Goal: Information Seeking & Learning: Understand process/instructions

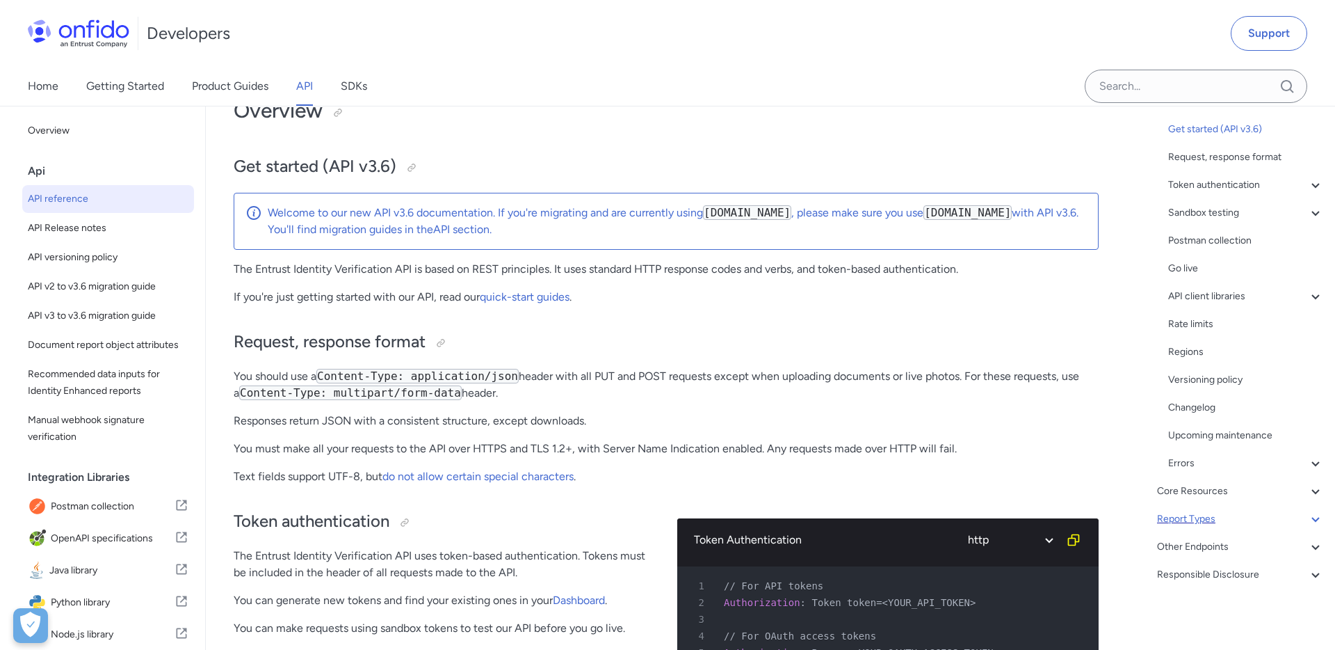
click at [1315, 517] on icon at bounding box center [1316, 518] width 17 height 17
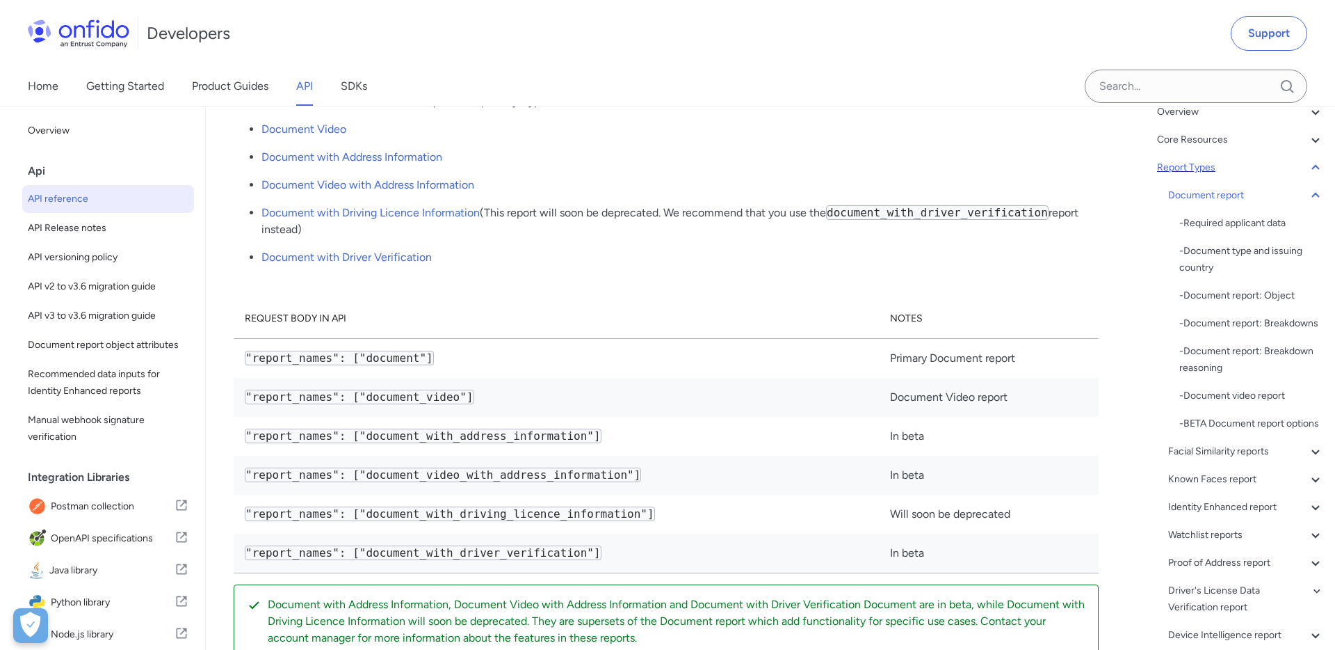
scroll to position [94, 0]
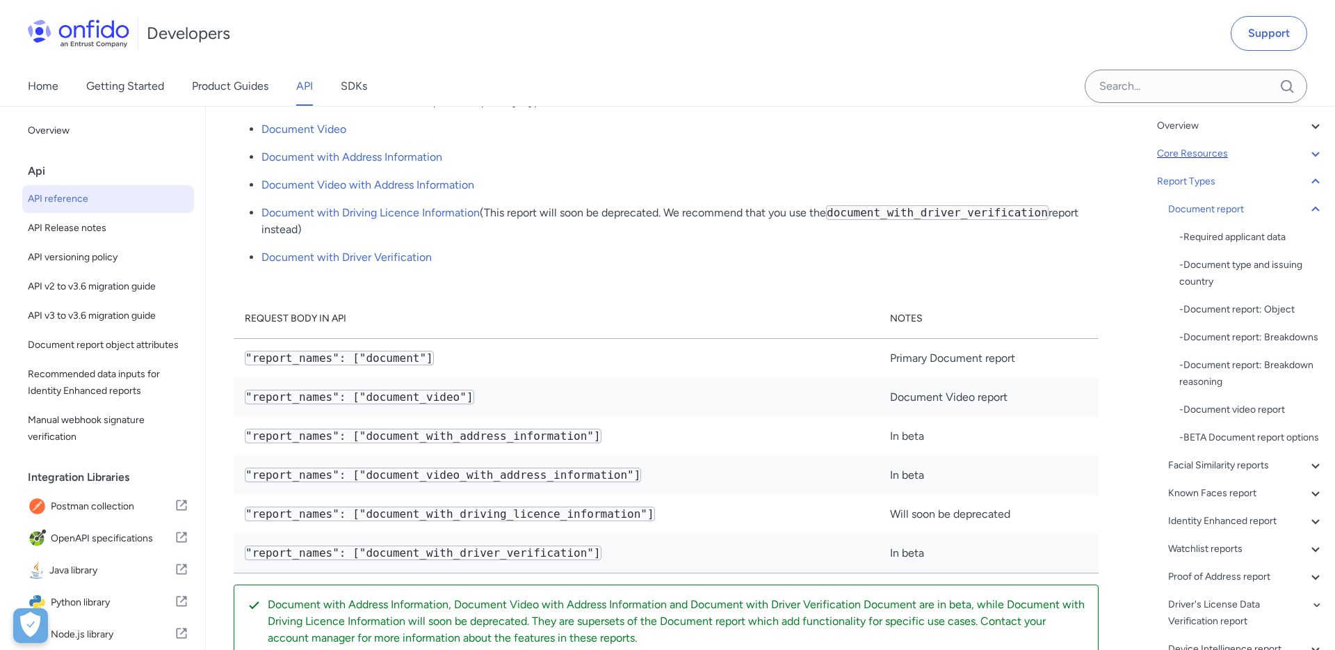
click at [1315, 154] on icon at bounding box center [1316, 154] width 8 height 5
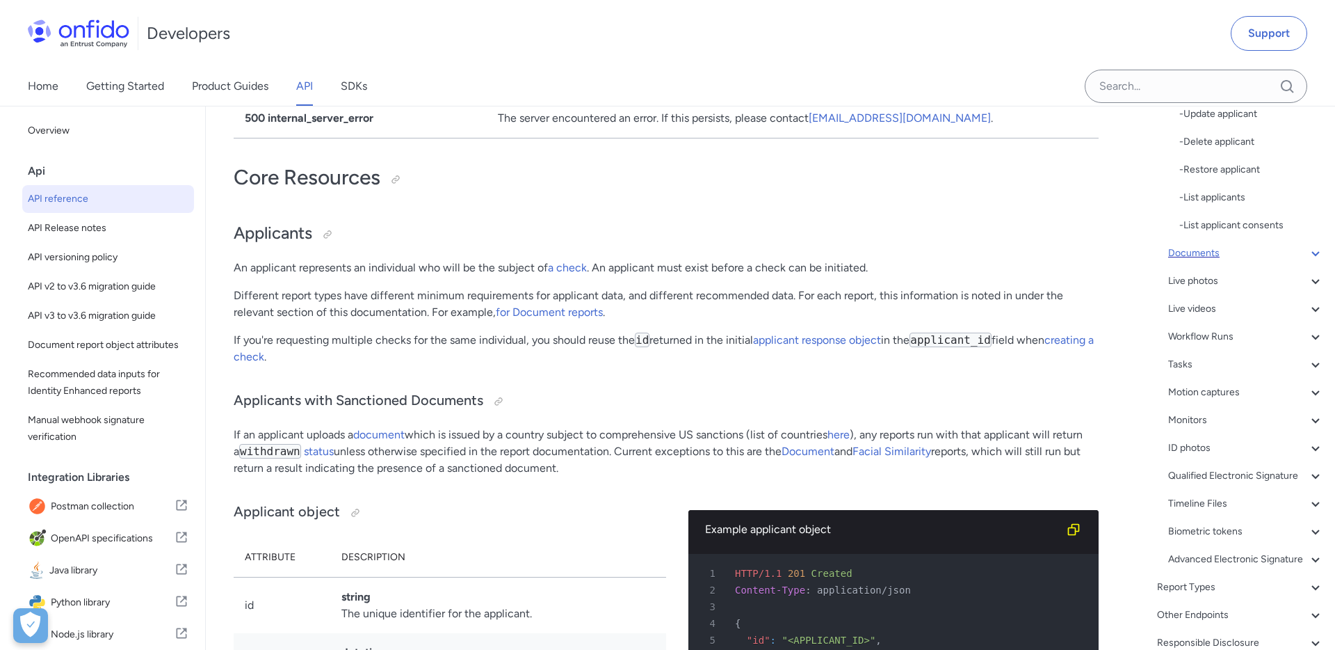
scroll to position [497, 0]
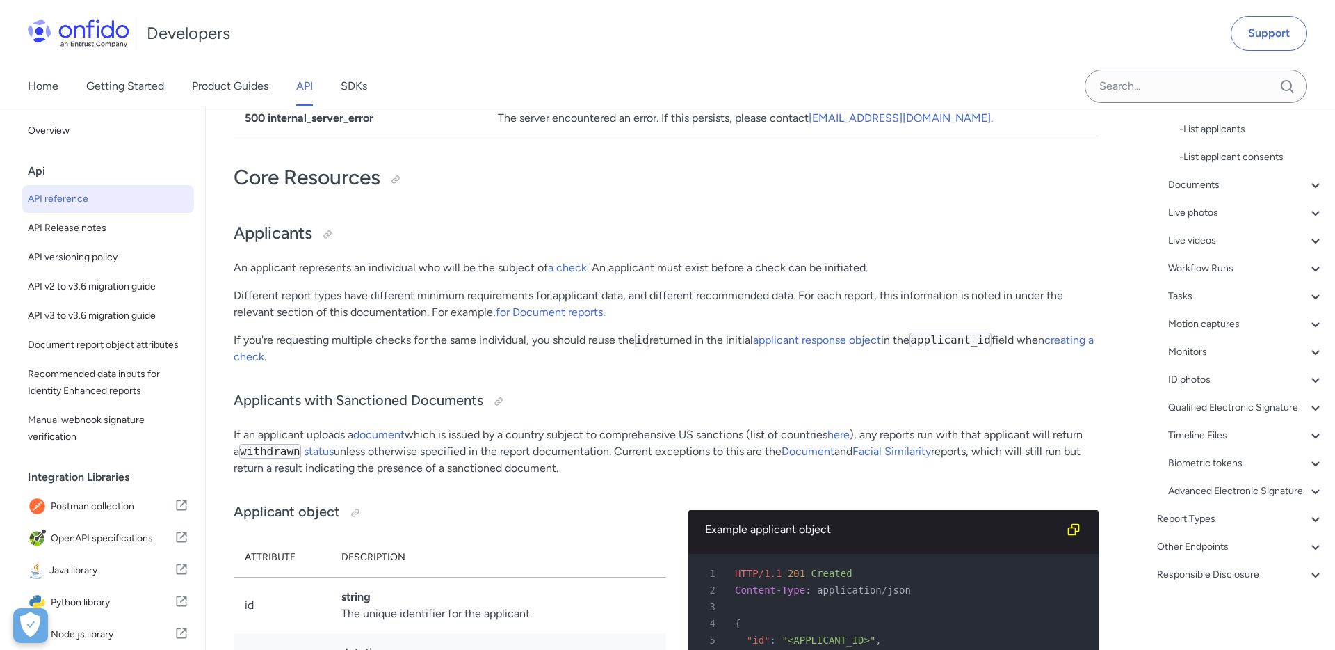
drag, startPoint x: 867, startPoint y: 380, endPoint x: 860, endPoint y: 375, distance: 8.9
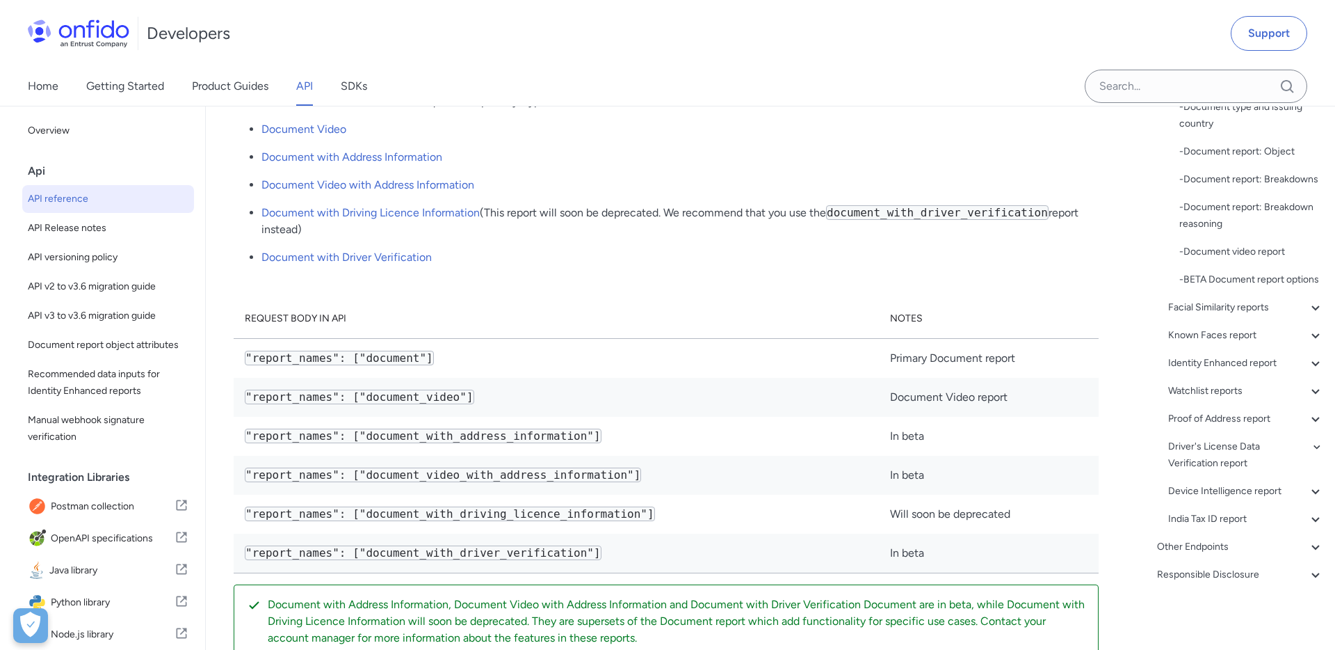
scroll to position [252, 0]
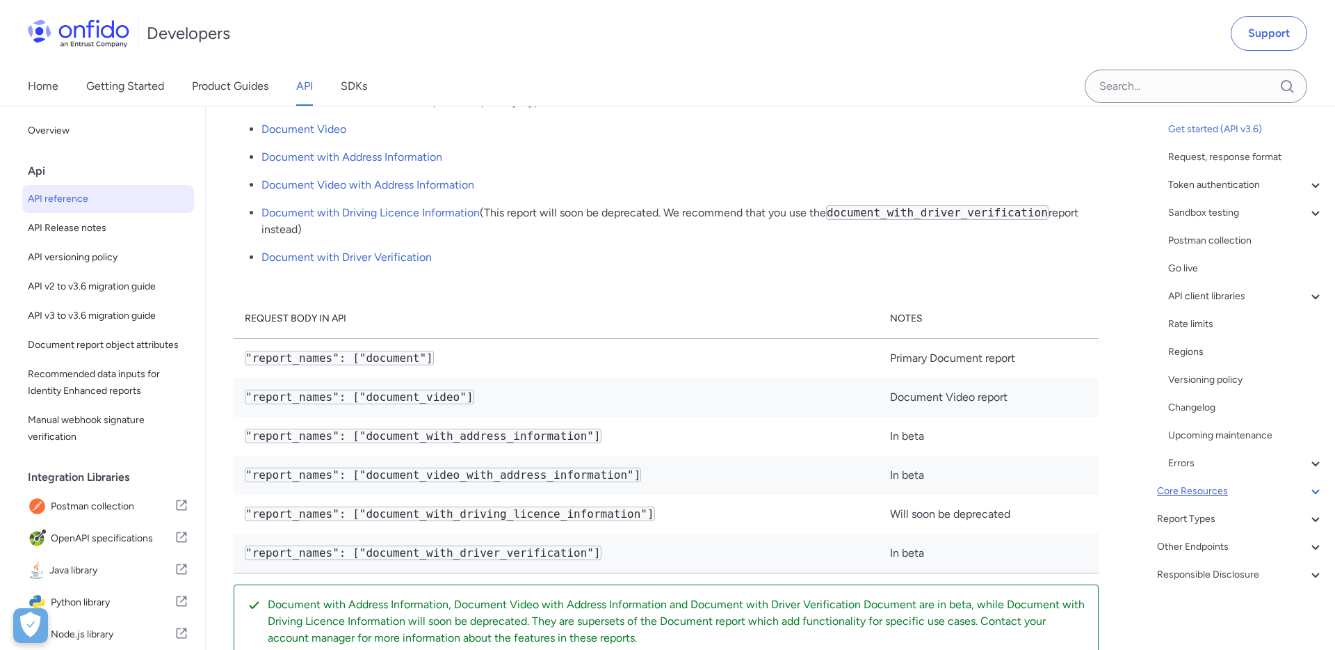
scroll to position [118, 0]
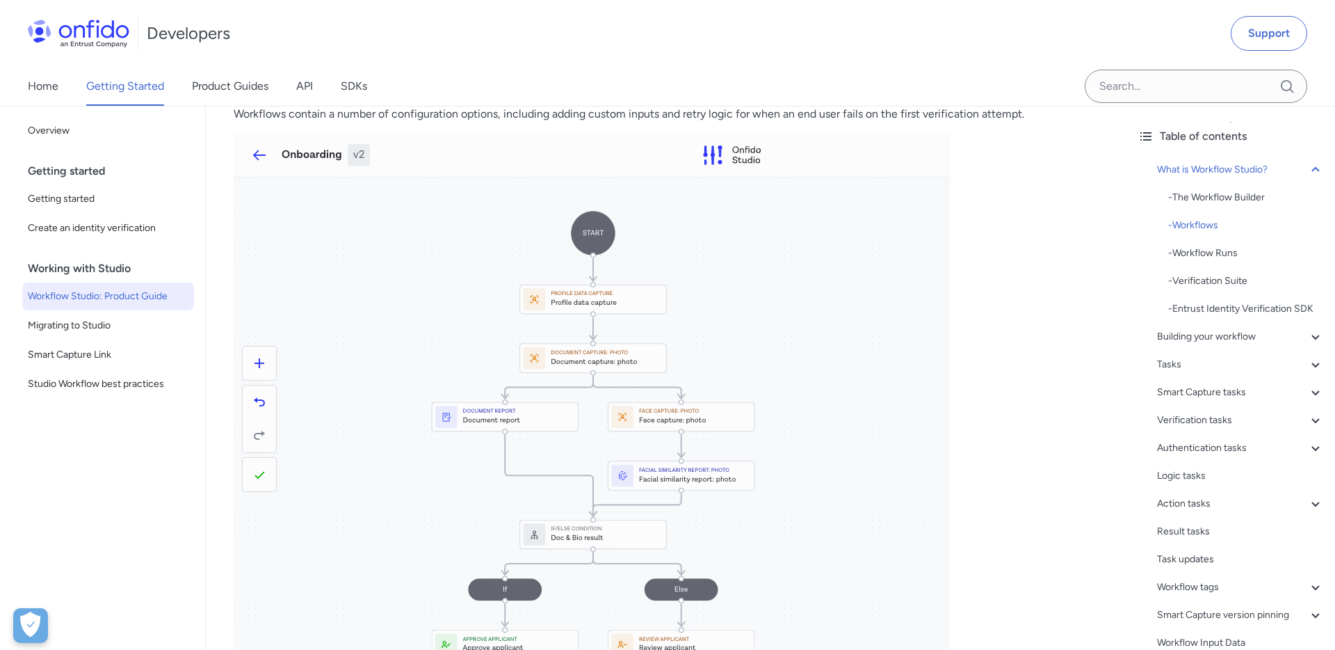
scroll to position [901, 0]
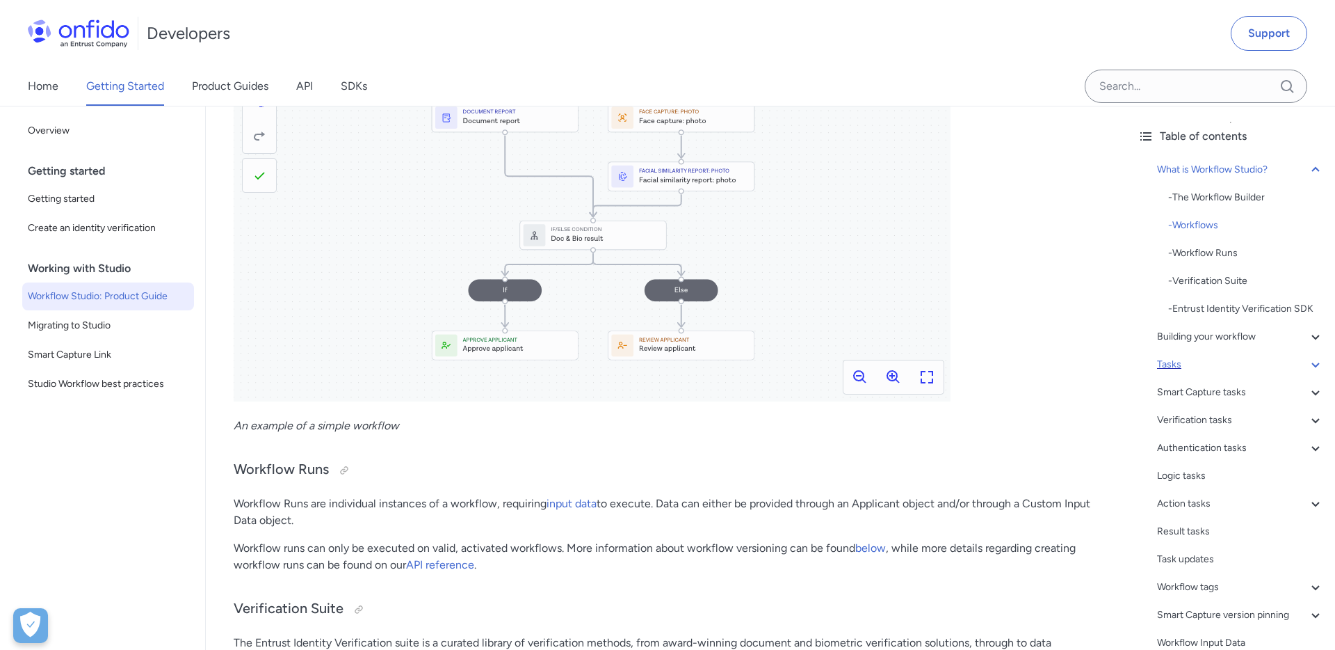
click at [1246, 369] on div "Tasks" at bounding box center [1240, 364] width 167 height 17
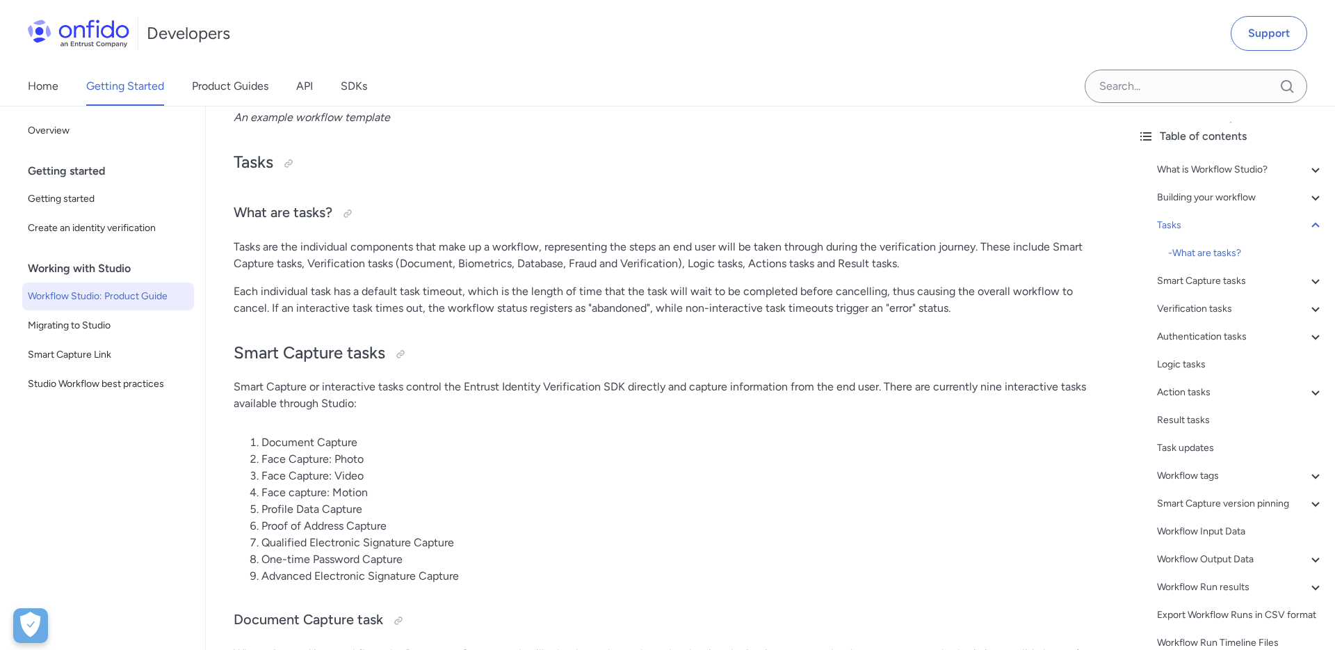
drag, startPoint x: 306, startPoint y: 248, endPoint x: 426, endPoint y: 252, distance: 119.7
click at [389, 246] on p "Tasks are the individual components that make up a workflow, representing the s…" at bounding box center [666, 255] width 865 height 33
click at [426, 252] on p "Tasks are the individual components that make up a workflow, representing the s…" at bounding box center [666, 255] width 865 height 33
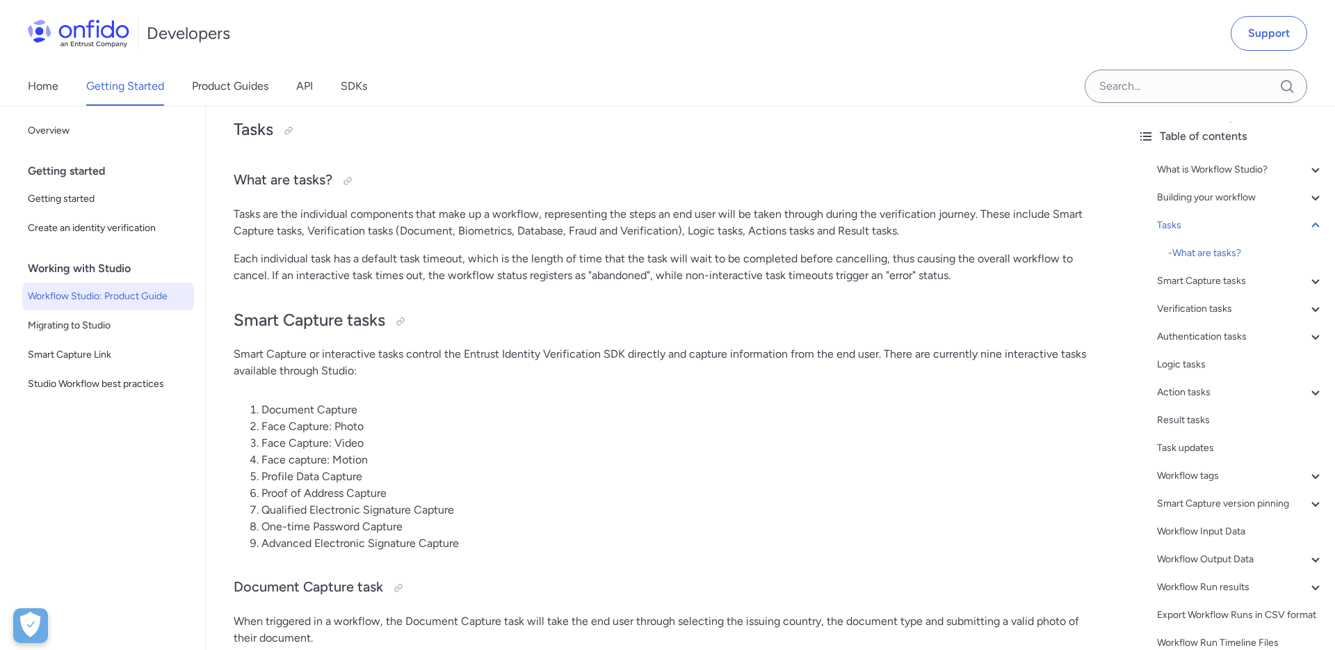
scroll to position [4265, 0]
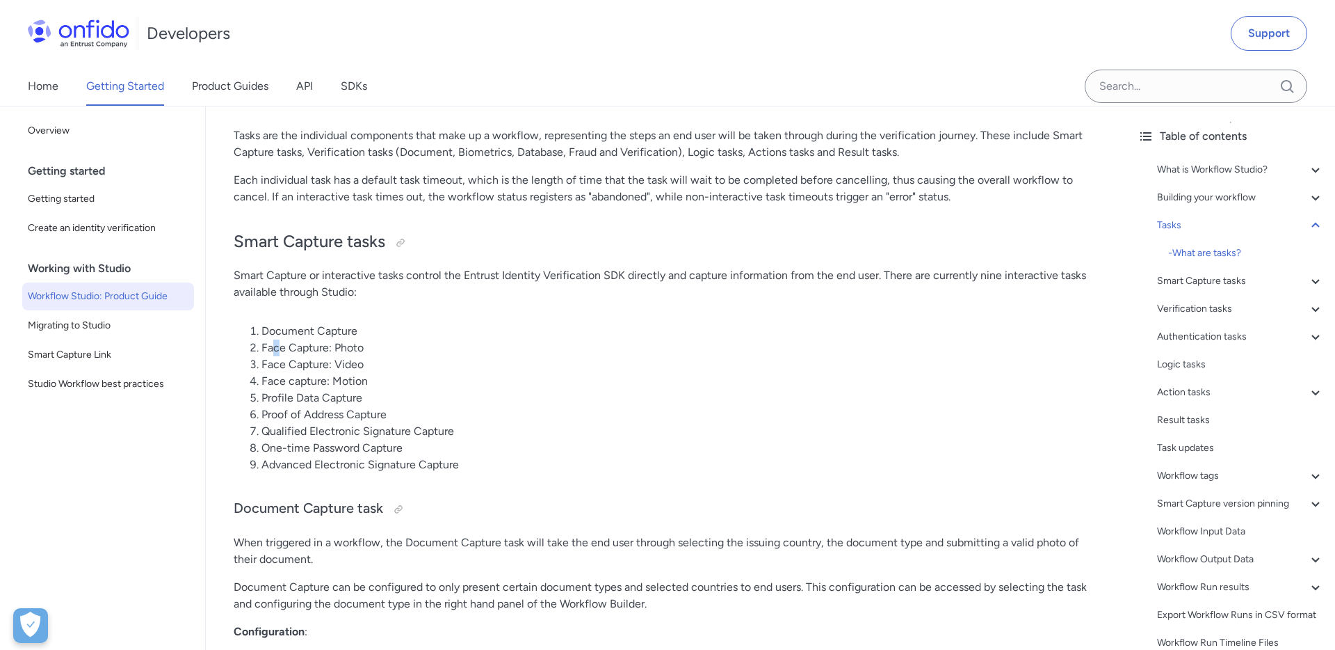
drag, startPoint x: 284, startPoint y: 347, endPoint x: 292, endPoint y: 348, distance: 7.7
click at [289, 348] on li "Face Capture: Photo" at bounding box center [680, 347] width 837 height 17
click at [292, 348] on li "Face Capture: Photo" at bounding box center [680, 347] width 837 height 17
drag, startPoint x: 308, startPoint y: 348, endPoint x: 339, endPoint y: 349, distance: 31.3
click at [328, 348] on li "Face Capture: Photo" at bounding box center [680, 347] width 837 height 17
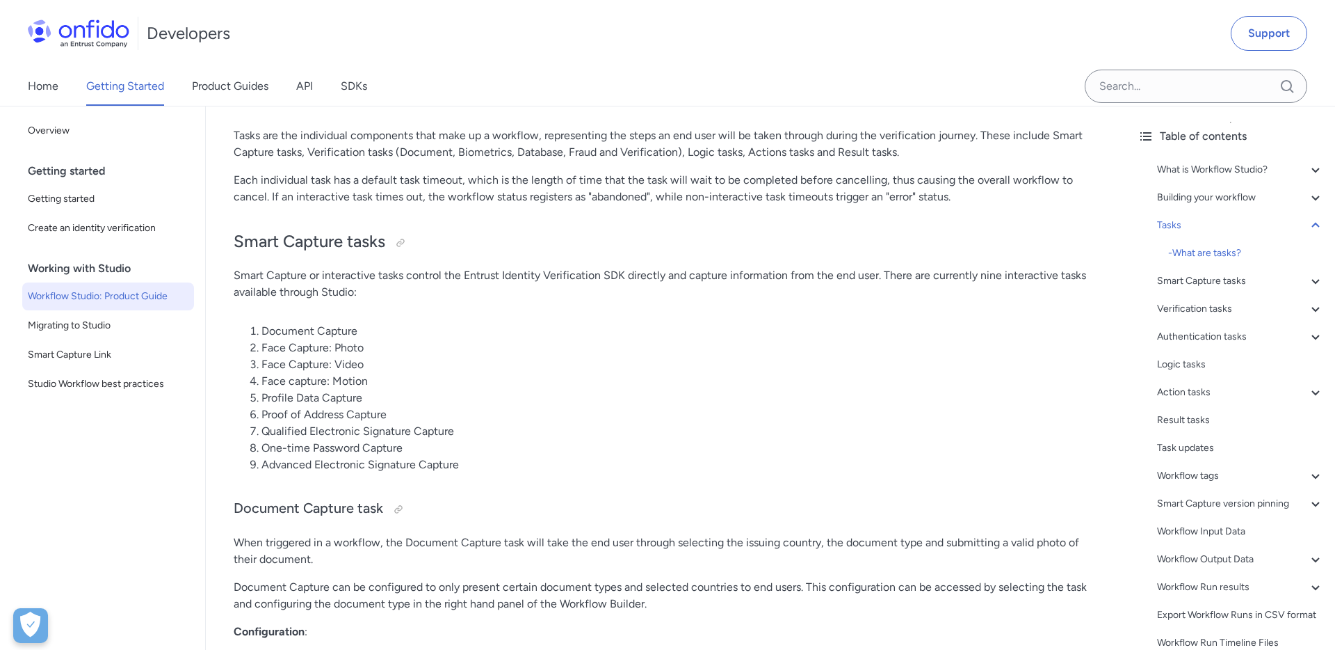
click at [339, 349] on li "Face Capture: Photo" at bounding box center [680, 347] width 837 height 17
click at [344, 350] on li "Face Capture: Photo" at bounding box center [680, 347] width 837 height 17
click at [351, 353] on li "Face Capture: Photo" at bounding box center [680, 347] width 837 height 17
click at [1311, 282] on icon at bounding box center [1316, 281] width 17 height 17
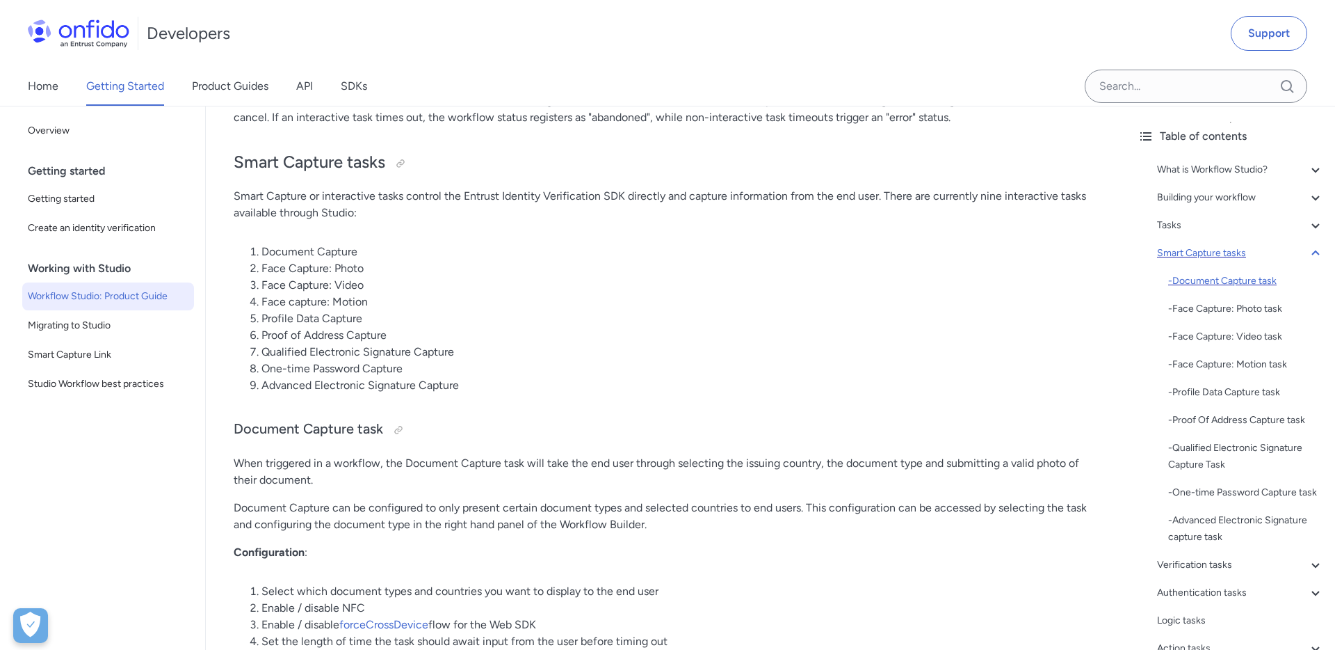
click at [1285, 280] on div "- Document Capture task" at bounding box center [1246, 281] width 156 height 17
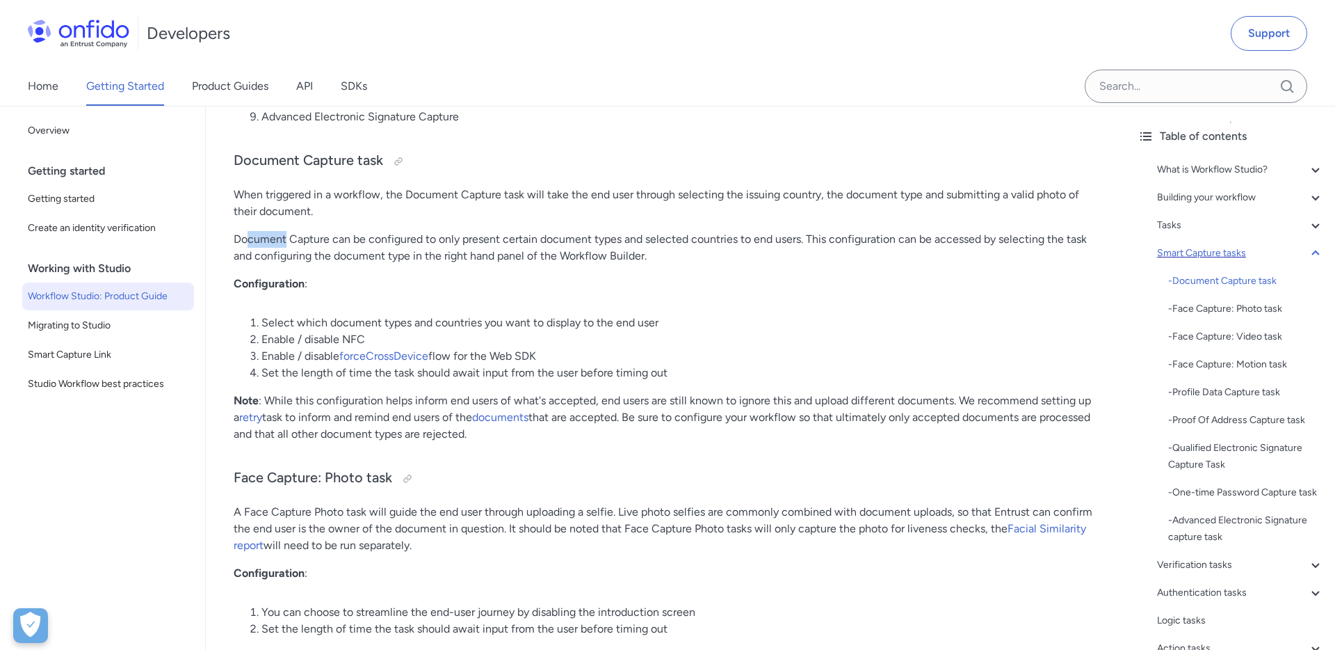
drag, startPoint x: 309, startPoint y: 247, endPoint x: 350, endPoint y: 261, distance: 43.3
click at [330, 254] on p "Document Capture can be configured to only present certain document types and s…" at bounding box center [666, 247] width 865 height 33
drag, startPoint x: 353, startPoint y: 262, endPoint x: 363, endPoint y: 278, distance: 19.1
click at [353, 263] on p "Document Capture can be configured to only present certain document types and s…" at bounding box center [666, 247] width 865 height 33
click at [1164, 234] on div "What is Workflow Studio? - The Workflow Builder - Workflows - Workflow Runs - V…" at bounding box center [1231, 537] width 186 height 762
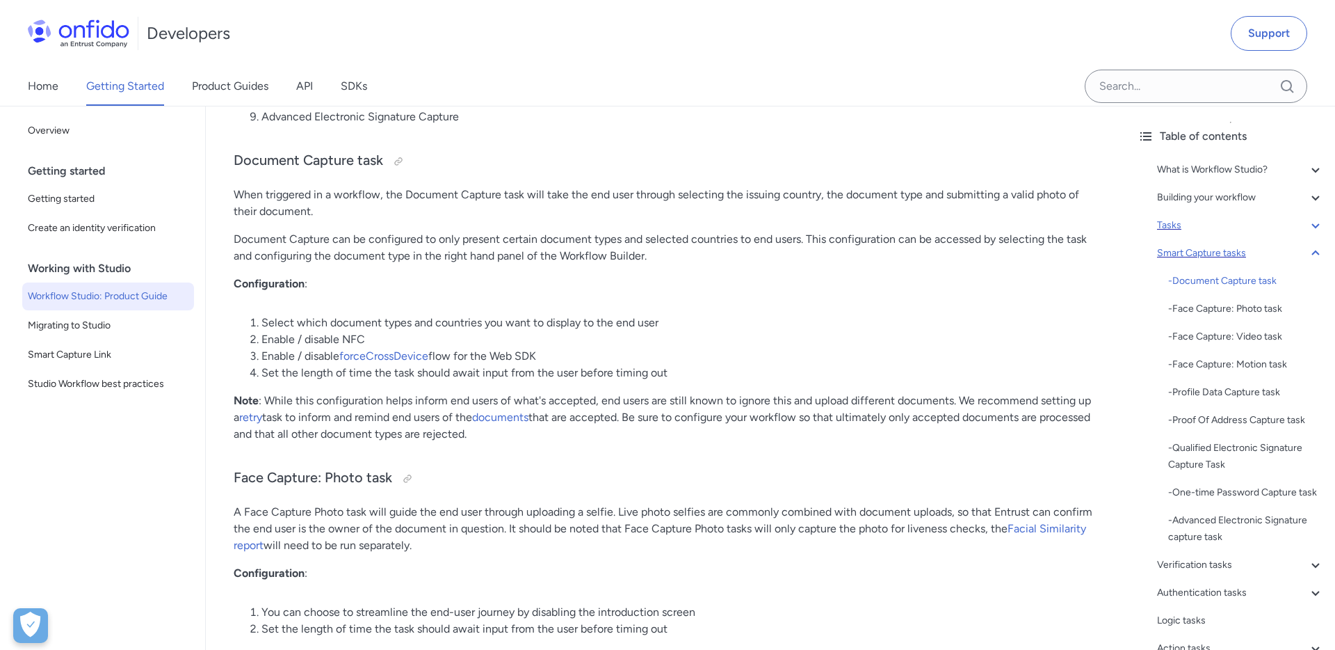
click at [1169, 229] on div "Tasks" at bounding box center [1240, 225] width 167 height 17
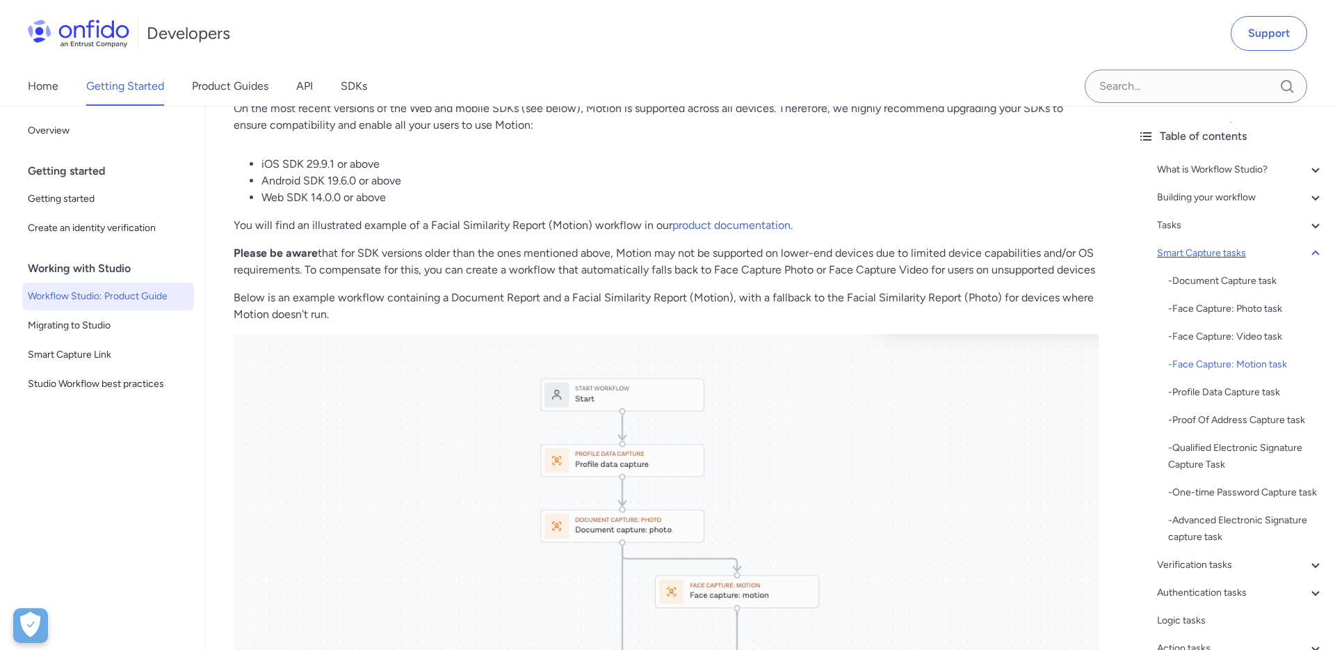
scroll to position [5270, 0]
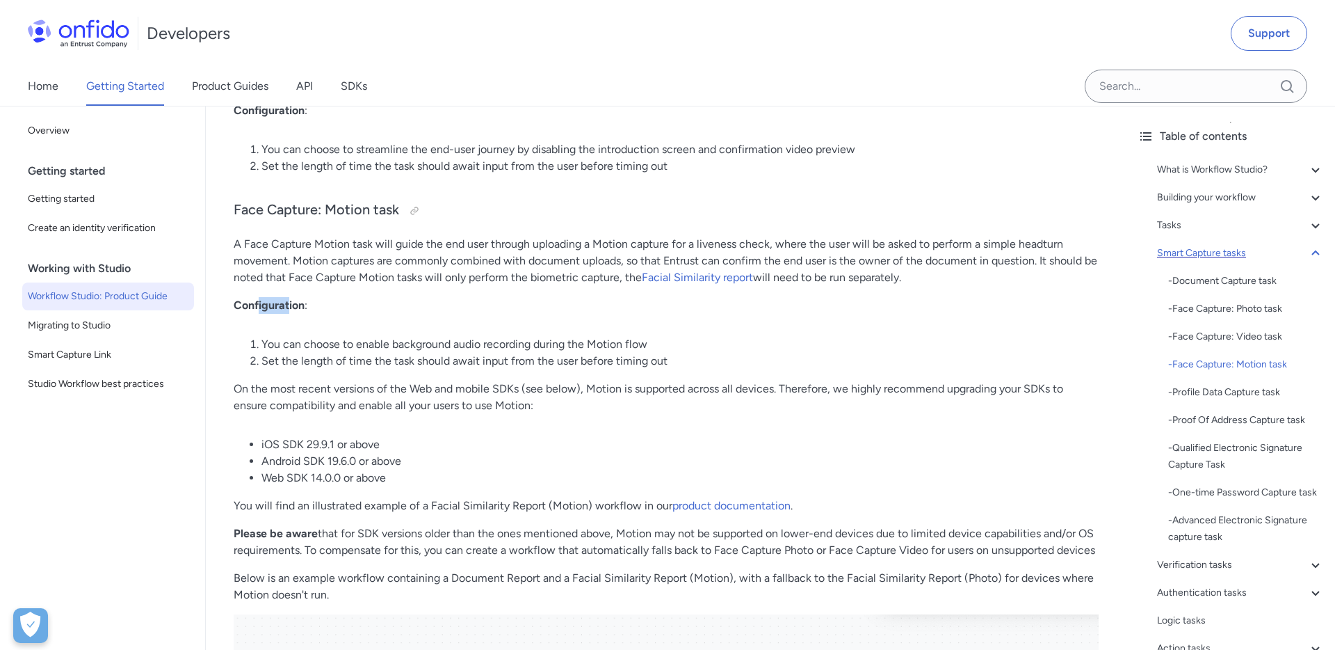
drag, startPoint x: 266, startPoint y: 300, endPoint x: 300, endPoint y: 305, distance: 35.1
click at [293, 304] on strong "Configuration" at bounding box center [269, 304] width 71 height 13
click at [300, 305] on strong "Configuration" at bounding box center [269, 304] width 71 height 13
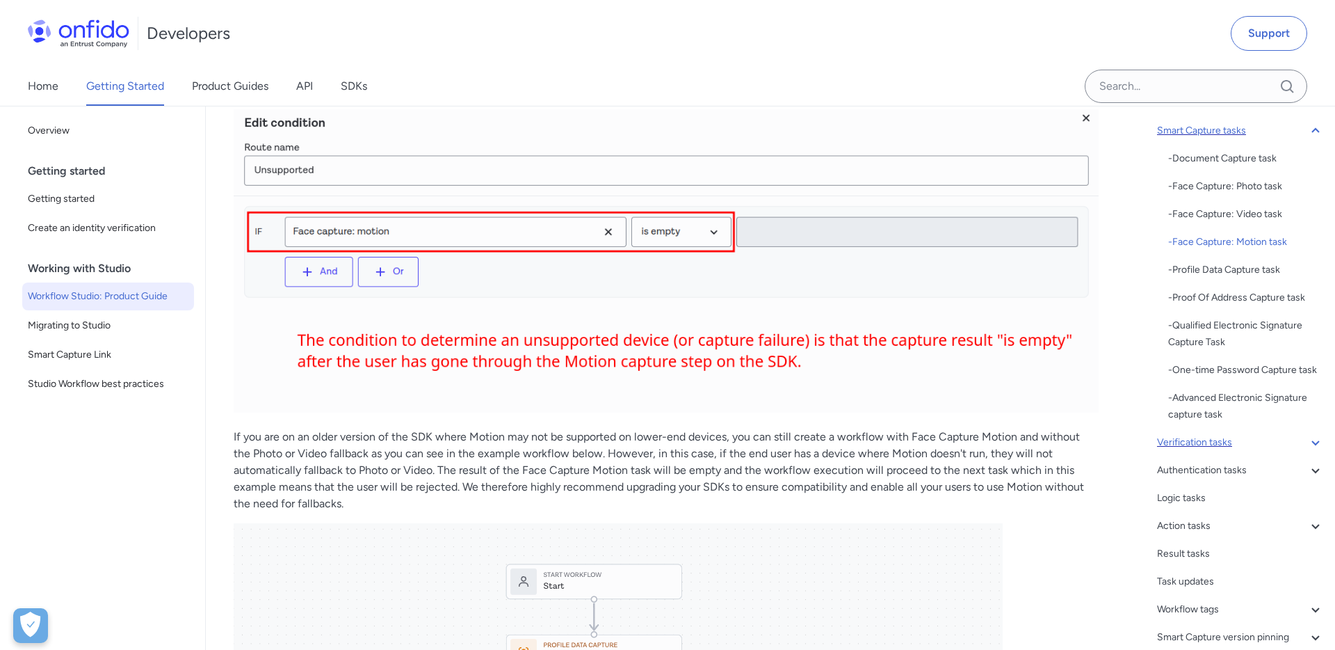
scroll to position [123, 0]
click at [1314, 444] on icon at bounding box center [1316, 441] width 17 height 17
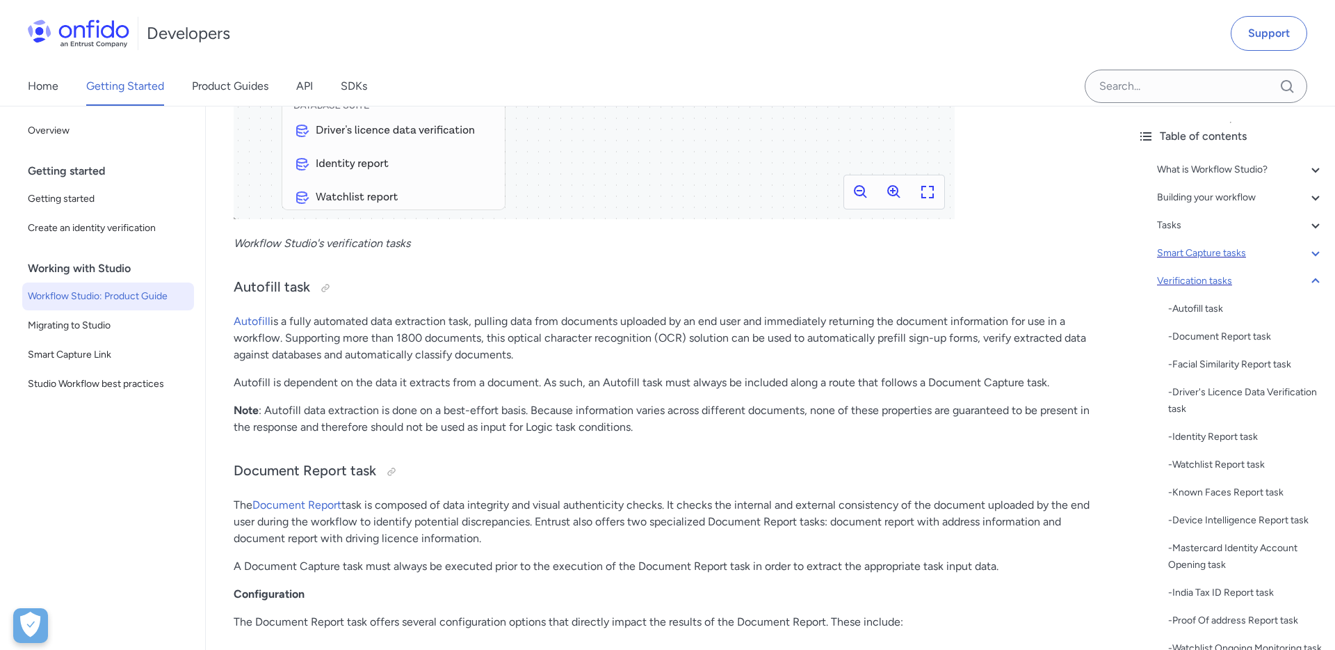
click at [1317, 256] on icon at bounding box center [1316, 253] width 17 height 17
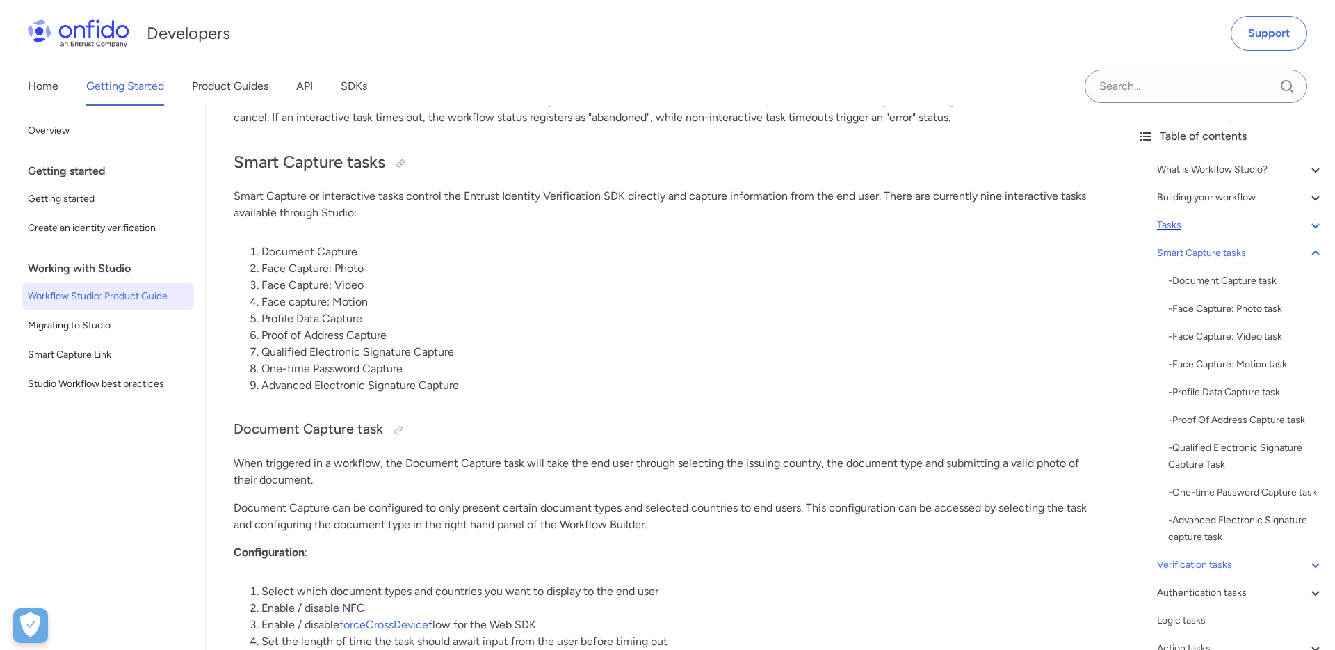
click at [1319, 224] on icon at bounding box center [1316, 225] width 8 height 5
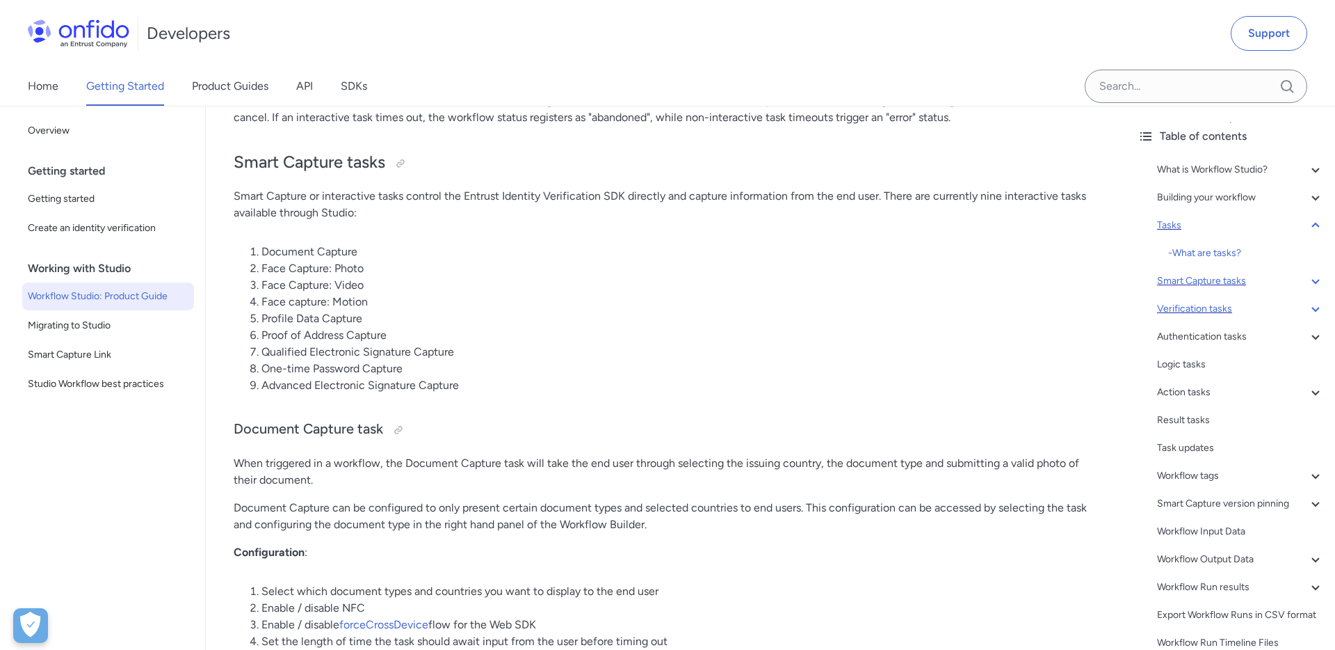
scroll to position [4153, 0]
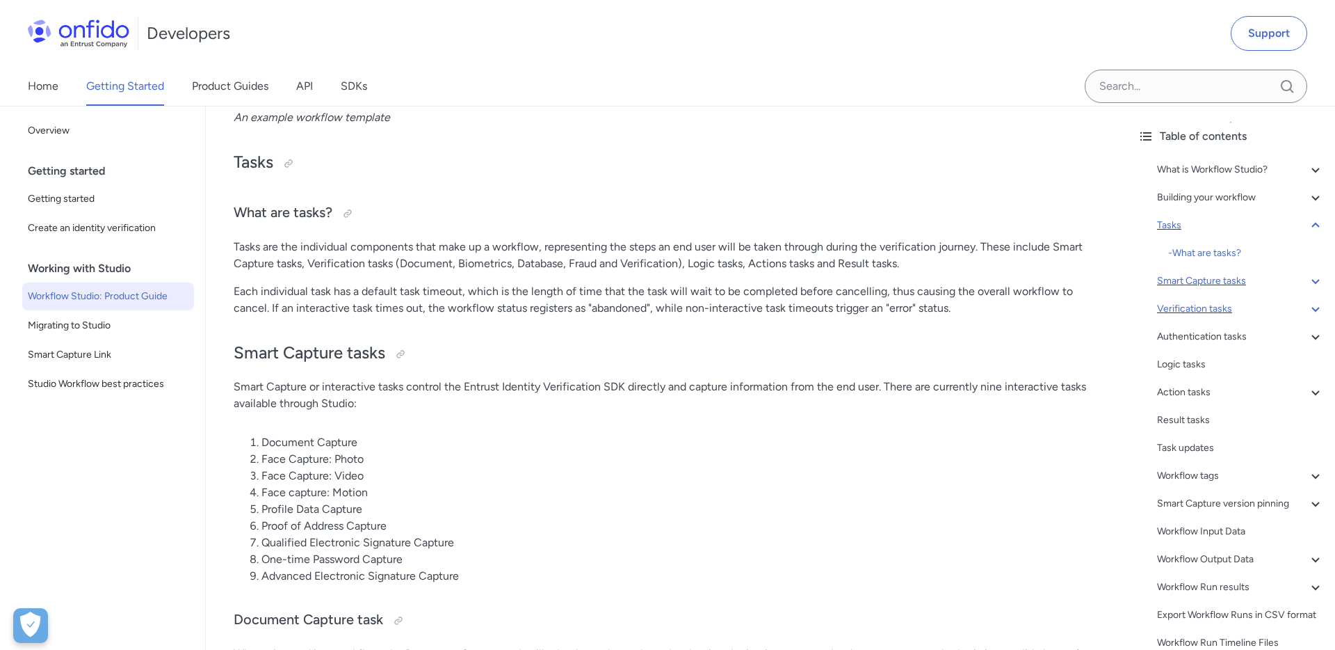
click at [1319, 224] on icon at bounding box center [1316, 225] width 17 height 17
click at [598, 248] on p "Tasks are the individual components that make up a workflow, representing the s…" at bounding box center [666, 255] width 865 height 33
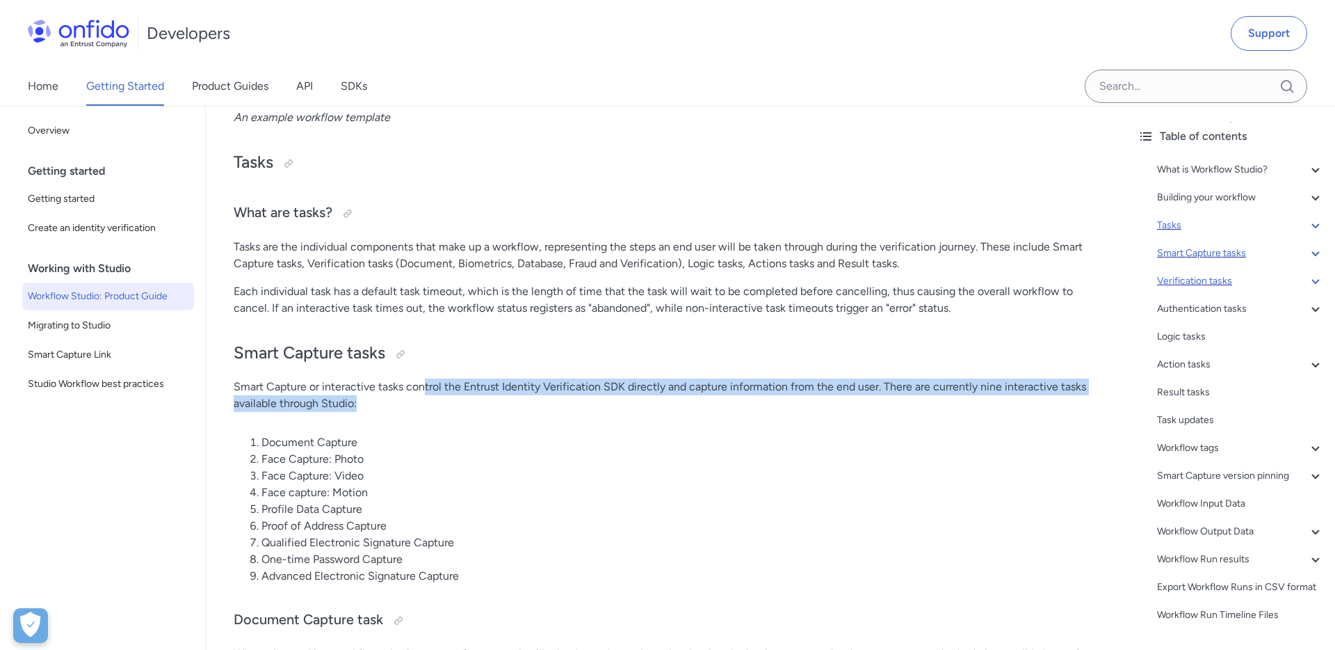
drag, startPoint x: 553, startPoint y: 410, endPoint x: 424, endPoint y: 382, distance: 131.6
click at [425, 382] on p "Smart Capture or interactive tasks control the Entrust Identity Verification SD…" at bounding box center [666, 394] width 865 height 33
click at [424, 382] on p "Smart Capture or interactive tasks control the Entrust Identity Verification SD…" at bounding box center [666, 394] width 865 height 33
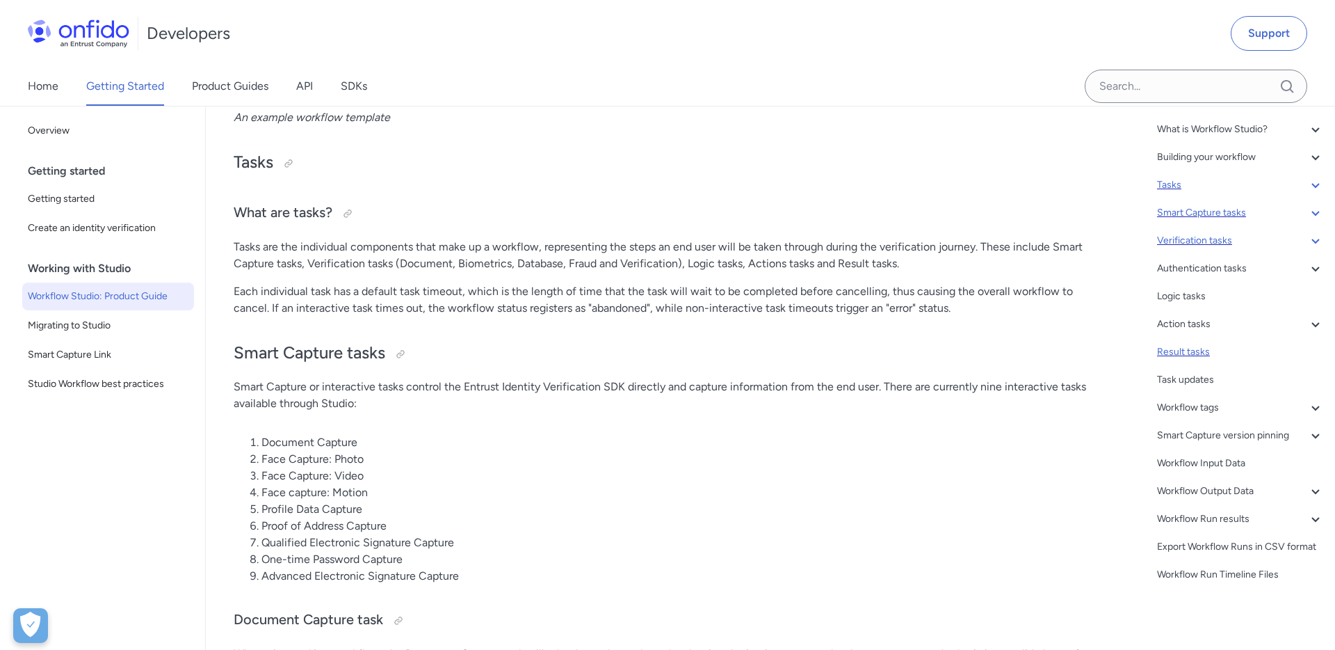
scroll to position [37, 0]
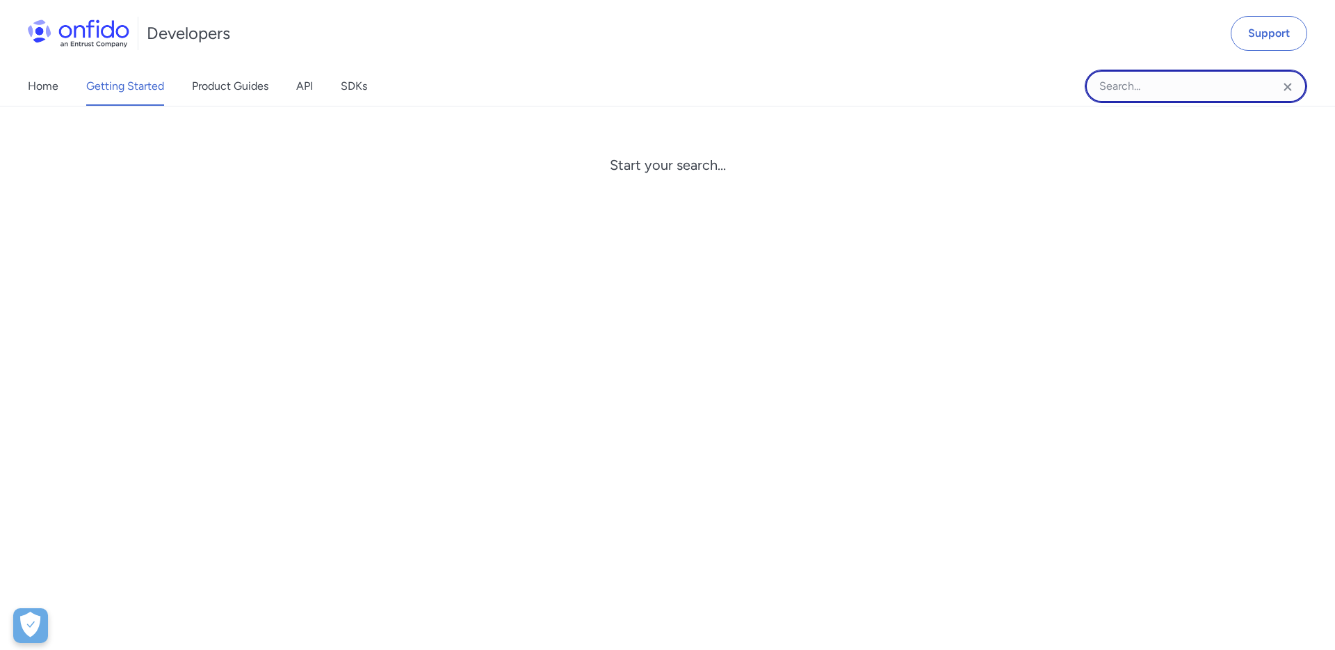
click at [1186, 94] on input "Onfido search input field" at bounding box center [1196, 86] width 223 height 33
paste input "breakdown"
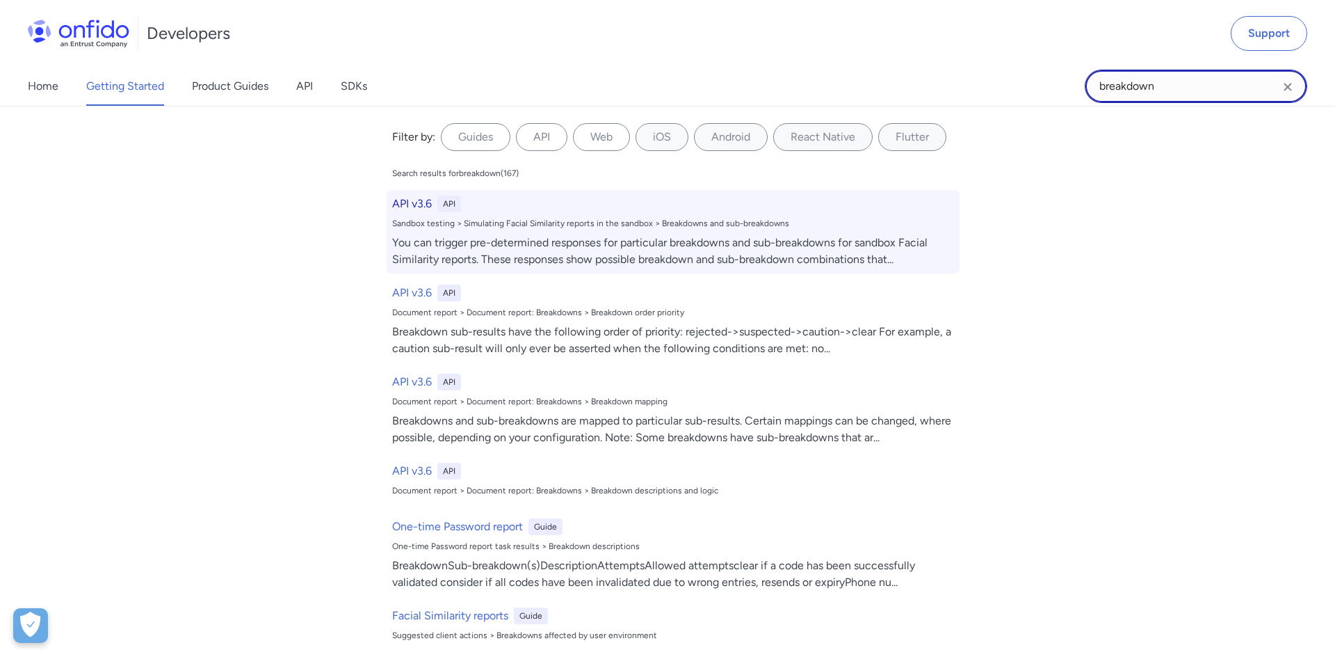
type input "breakdown"
click at [437, 196] on div "API v3.6 API" at bounding box center [673, 203] width 562 height 17
select select "http"
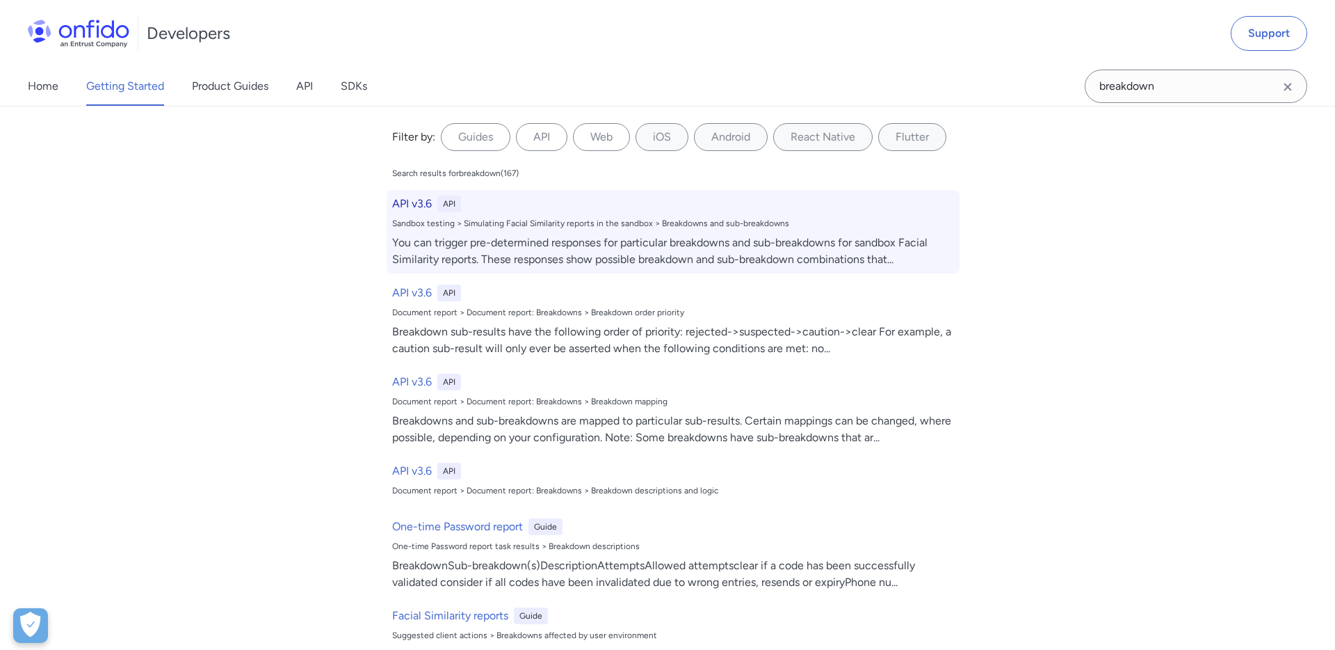
select select "http"
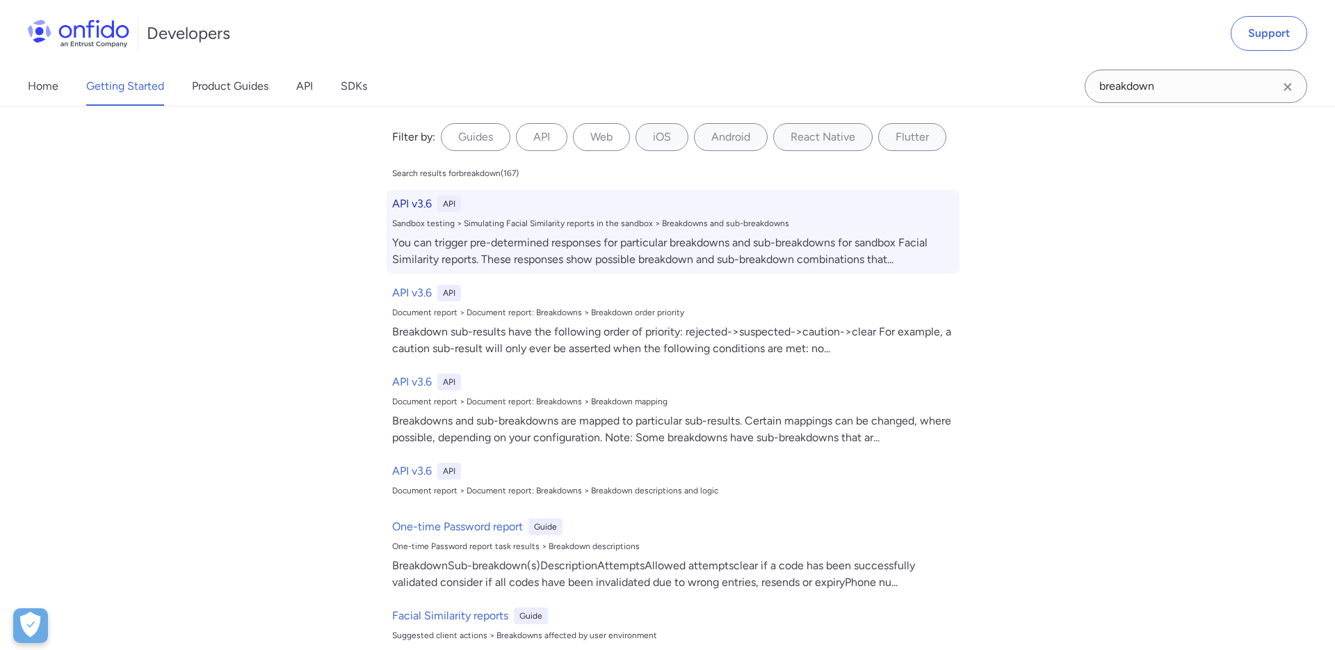
select select "http"
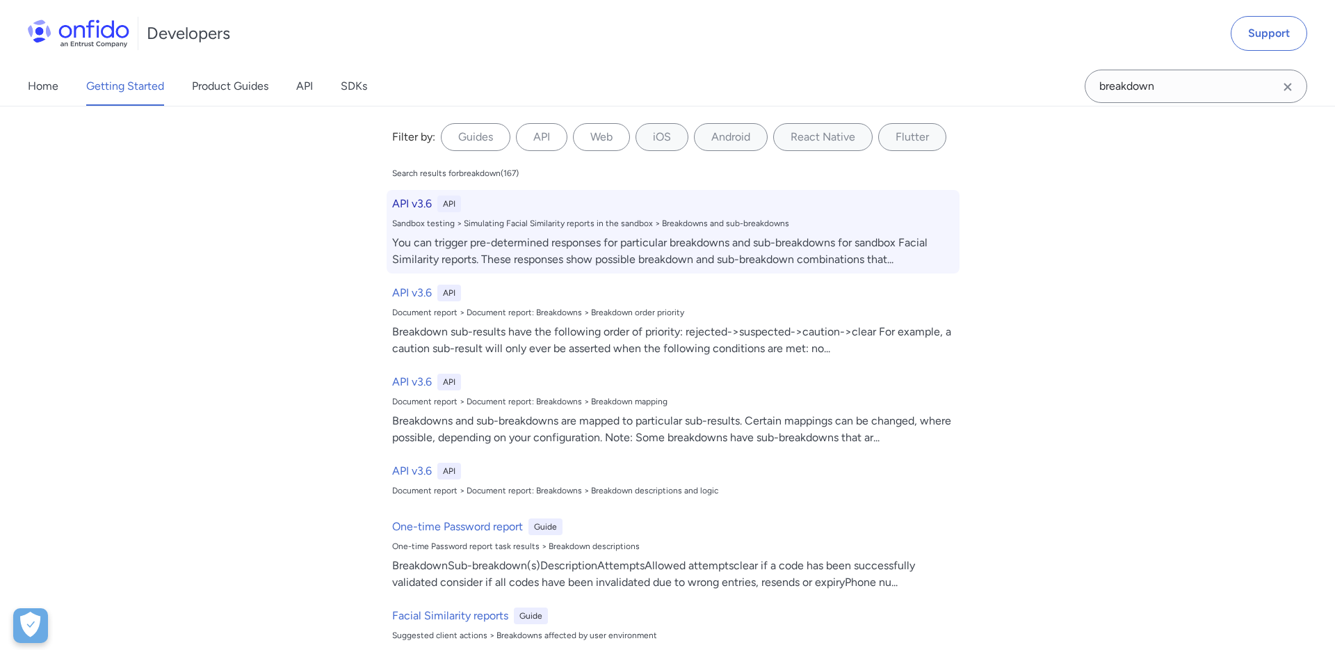
select select "http"
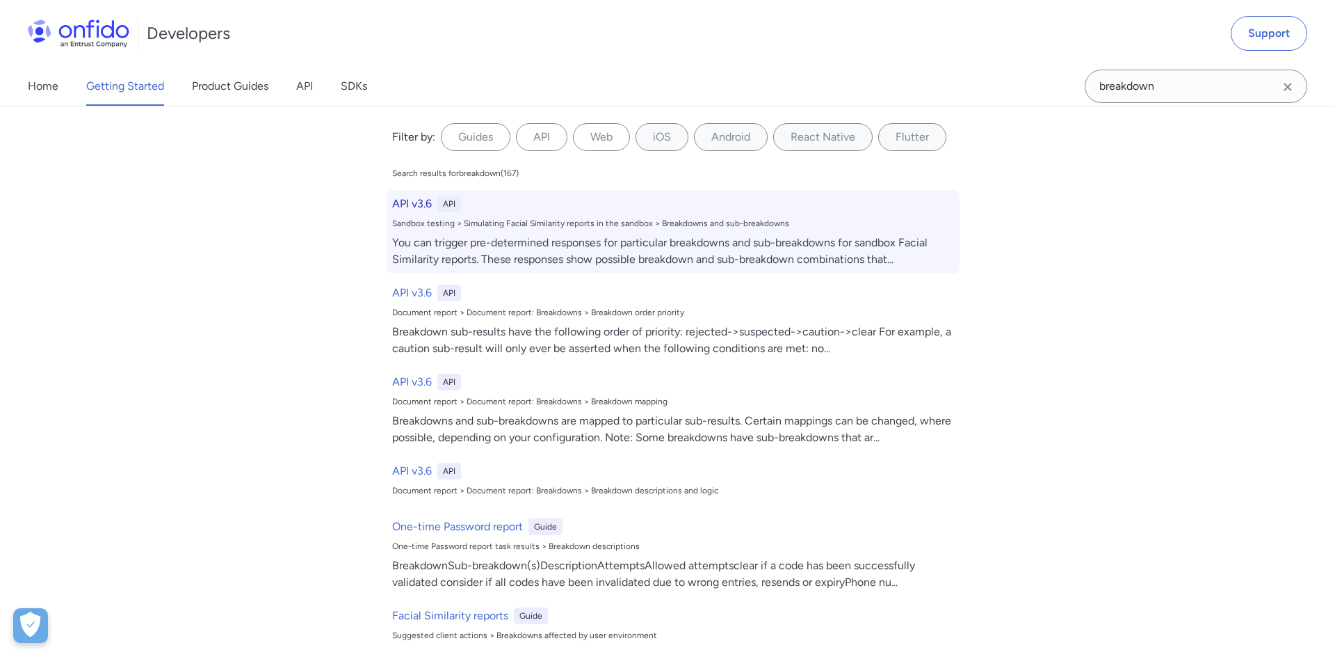
select select "http"
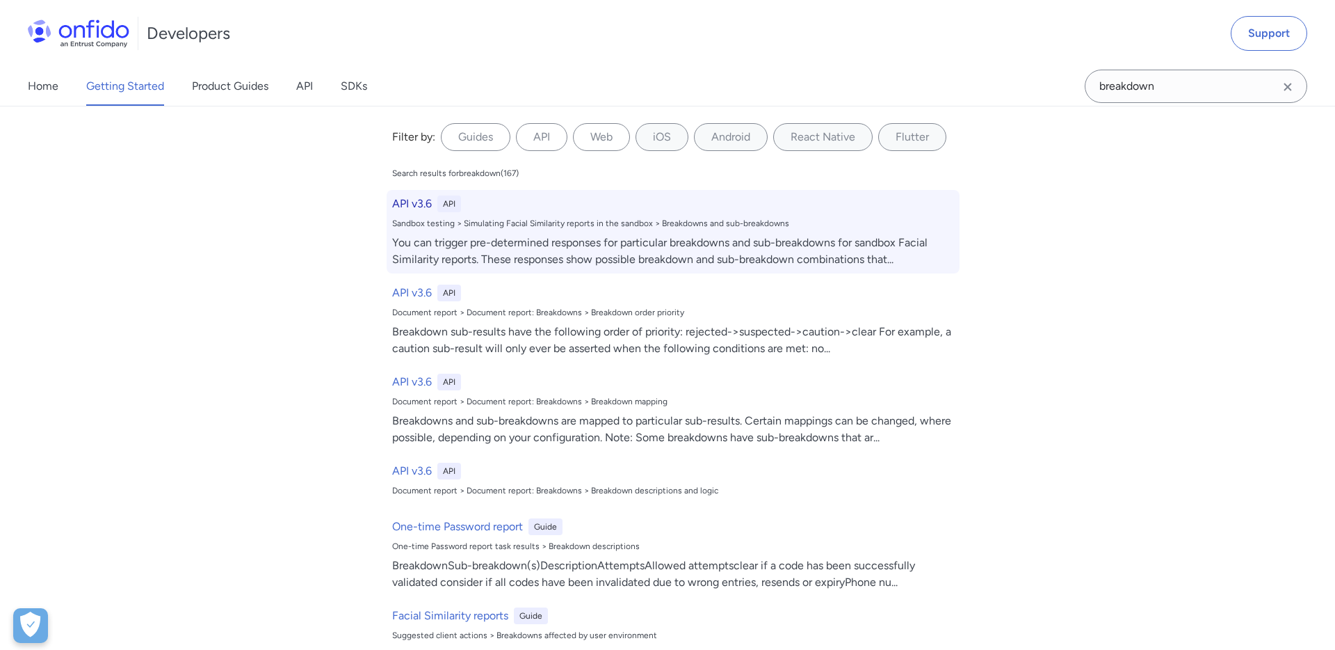
select select "http"
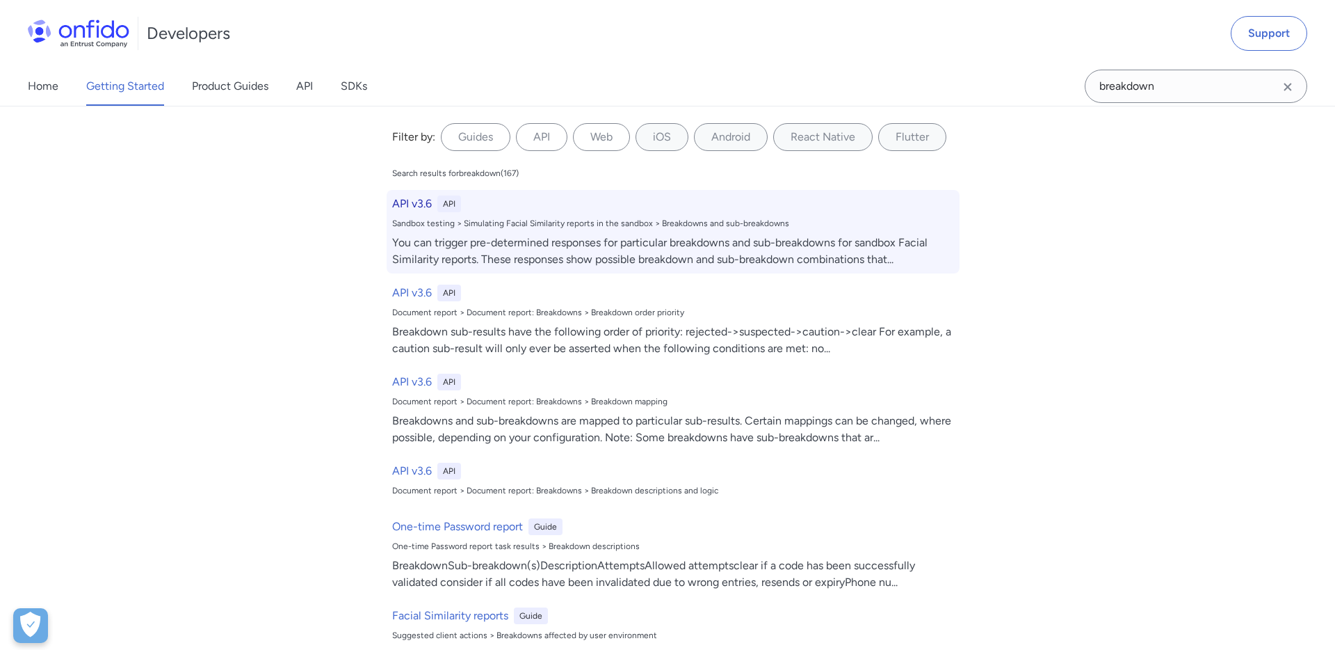
select select "http"
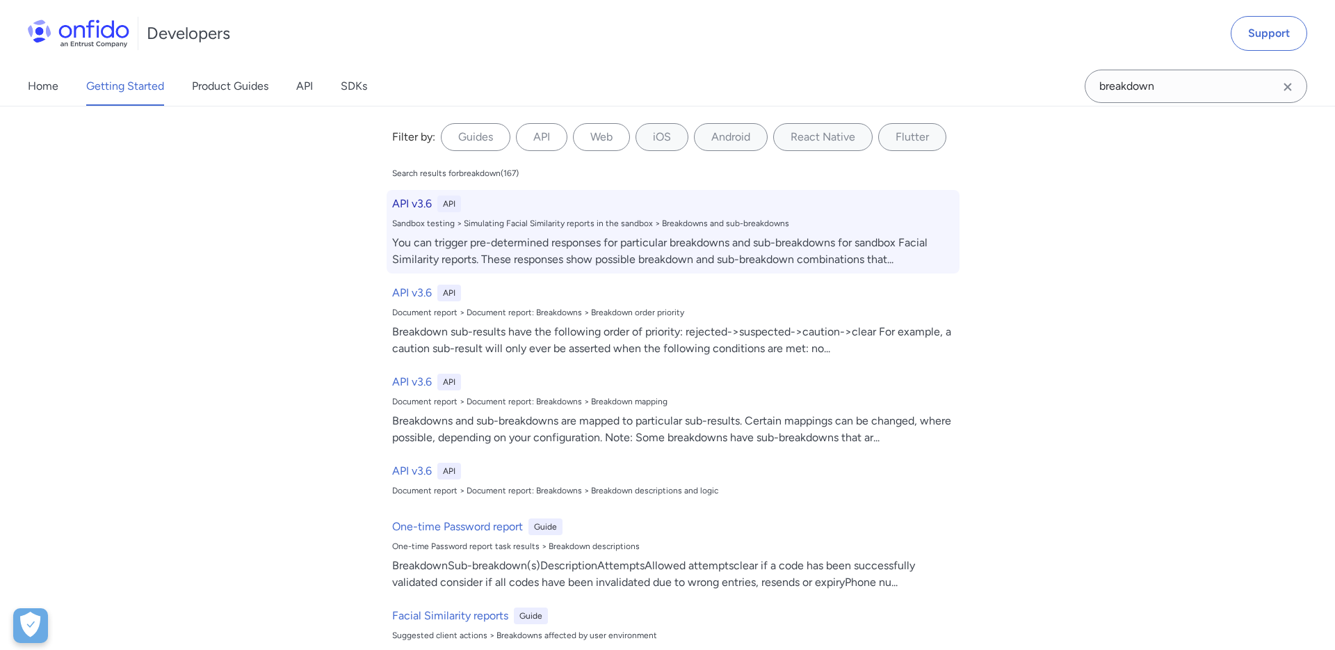
select select "http"
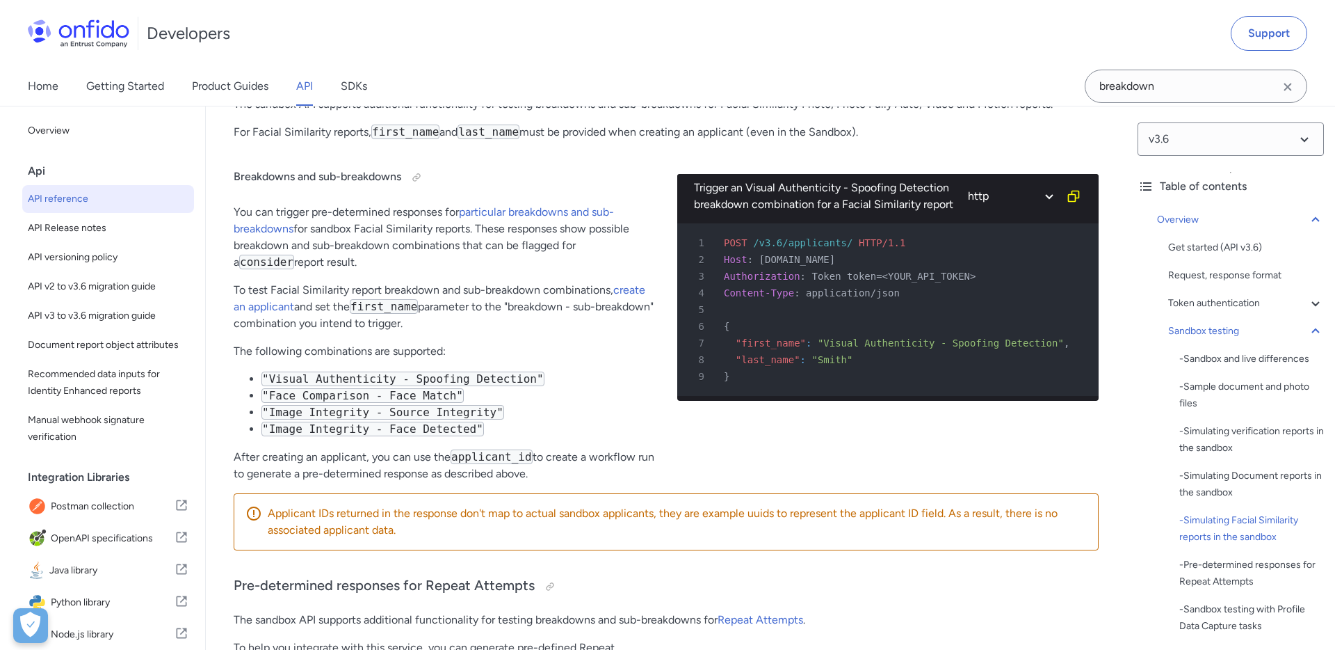
scroll to position [3235, 0]
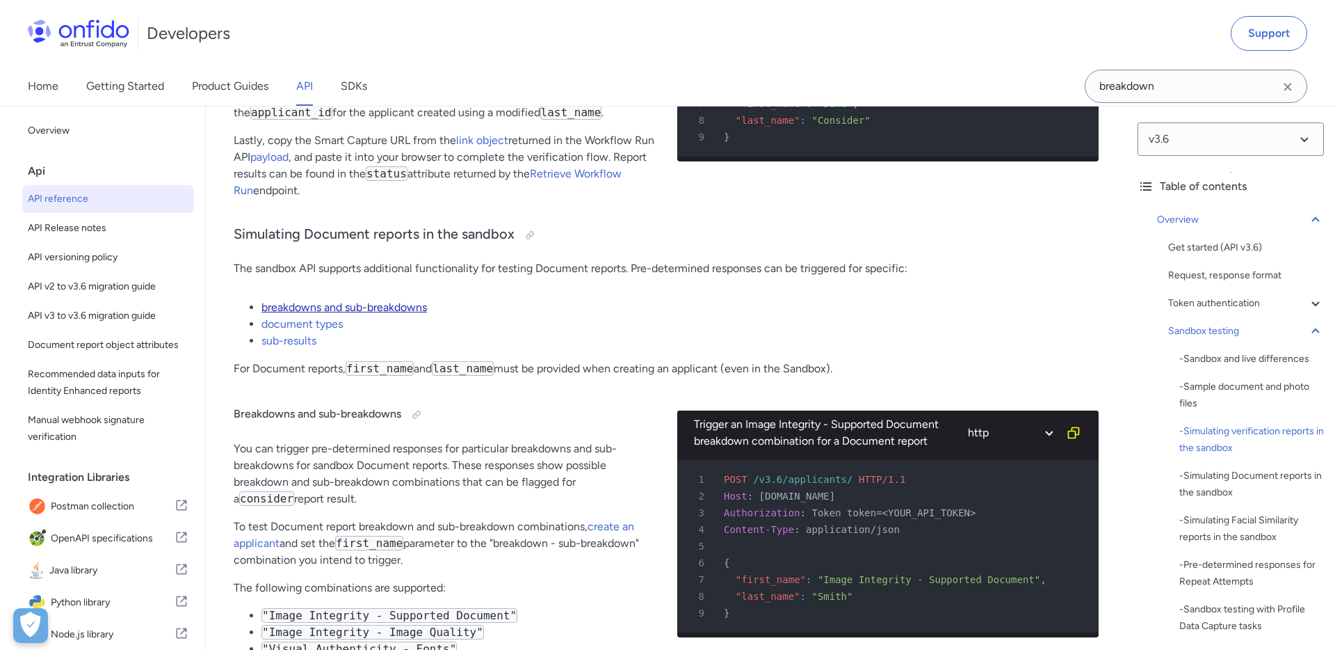
click at [353, 314] on link "breakdowns and sub-breakdowns" at bounding box center [345, 306] width 166 height 13
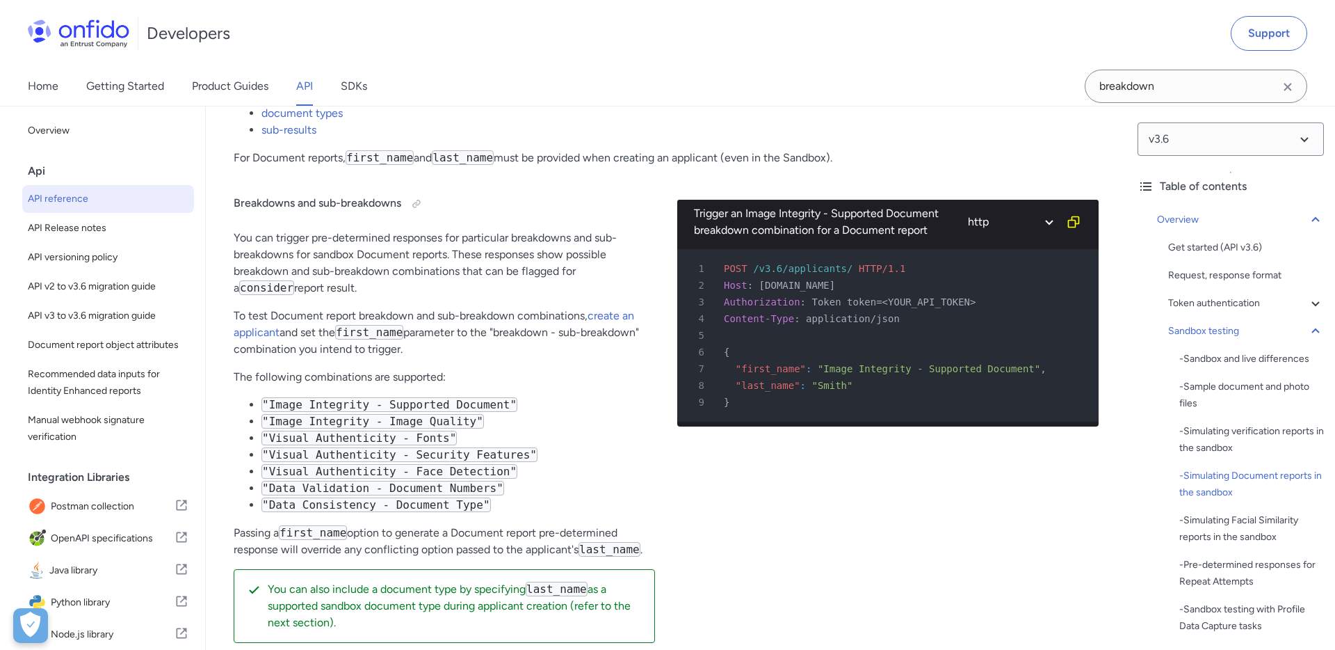
scroll to position [3447, 0]
drag, startPoint x: 287, startPoint y: 419, endPoint x: 502, endPoint y: 427, distance: 215.1
click at [502, 411] on code ""Image Integrity - Supported Document"" at bounding box center [390, 403] width 256 height 15
drag, startPoint x: 477, startPoint y: 437, endPoint x: 397, endPoint y: 437, distance: 80.0
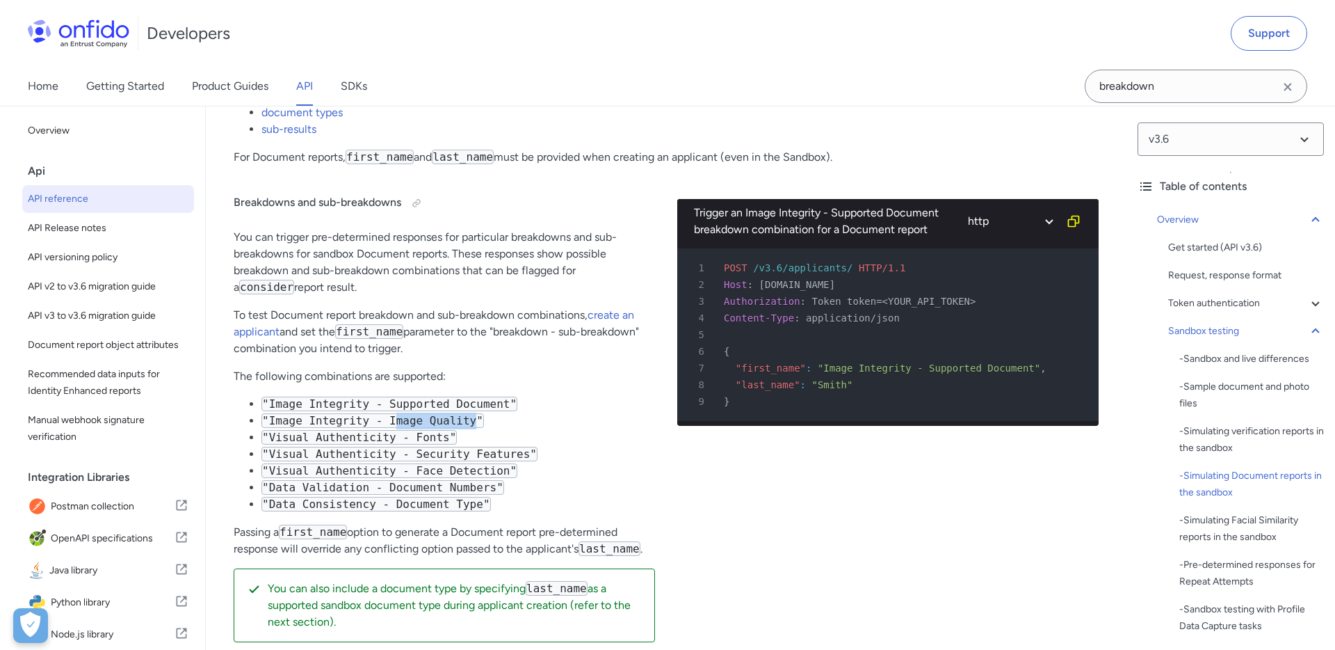
click at [397, 428] on code ""Image Integrity - Image Quality"" at bounding box center [373, 420] width 223 height 15
click at [396, 428] on code ""Image Integrity - Image Quality"" at bounding box center [373, 420] width 223 height 15
drag, startPoint x: 415, startPoint y: 453, endPoint x: 430, endPoint y: 457, distance: 15.7
click at [430, 444] on code ""Visual Authenticity - Fonts"" at bounding box center [359, 437] width 195 height 15
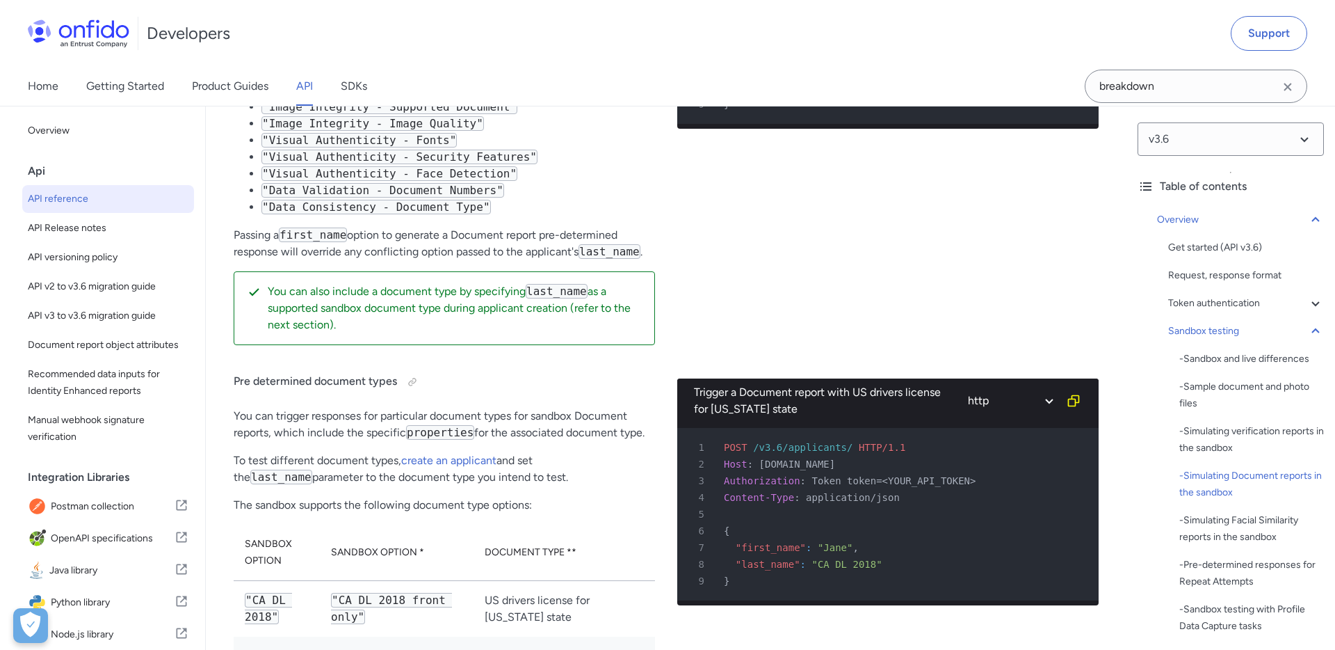
scroll to position [3957, 0]
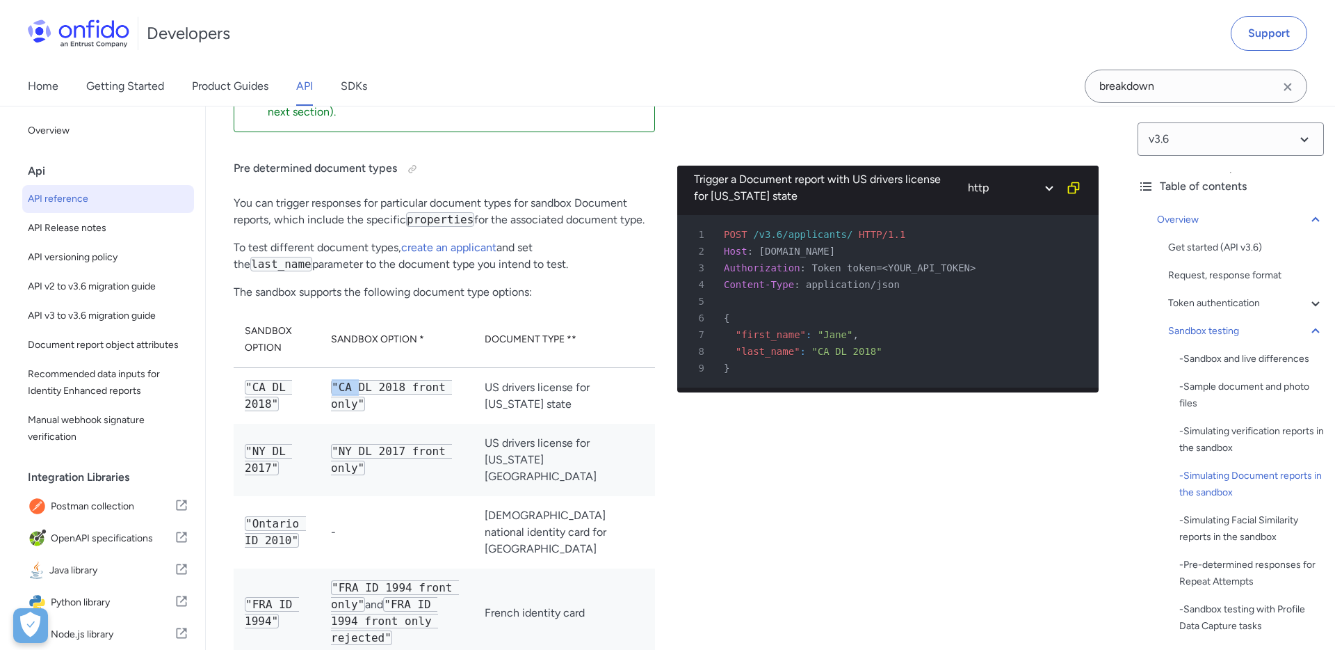
drag, startPoint x: 348, startPoint y: 413, endPoint x: 390, endPoint y: 415, distance: 41.8
click at [387, 411] on code ""CA DL 2018 front only"" at bounding box center [391, 395] width 121 height 31
click at [390, 411] on code ""CA DL 2018 front only"" at bounding box center [391, 395] width 121 height 31
drag, startPoint x: 954, startPoint y: 376, endPoint x: 925, endPoint y: 327, distance: 56.8
click at [925, 327] on pre "1 POST /v3.6/applicants/ HTTP/1.1 2 Host : api.eu.onfido.com 3 Authorization : …" at bounding box center [887, 301] width 421 height 172
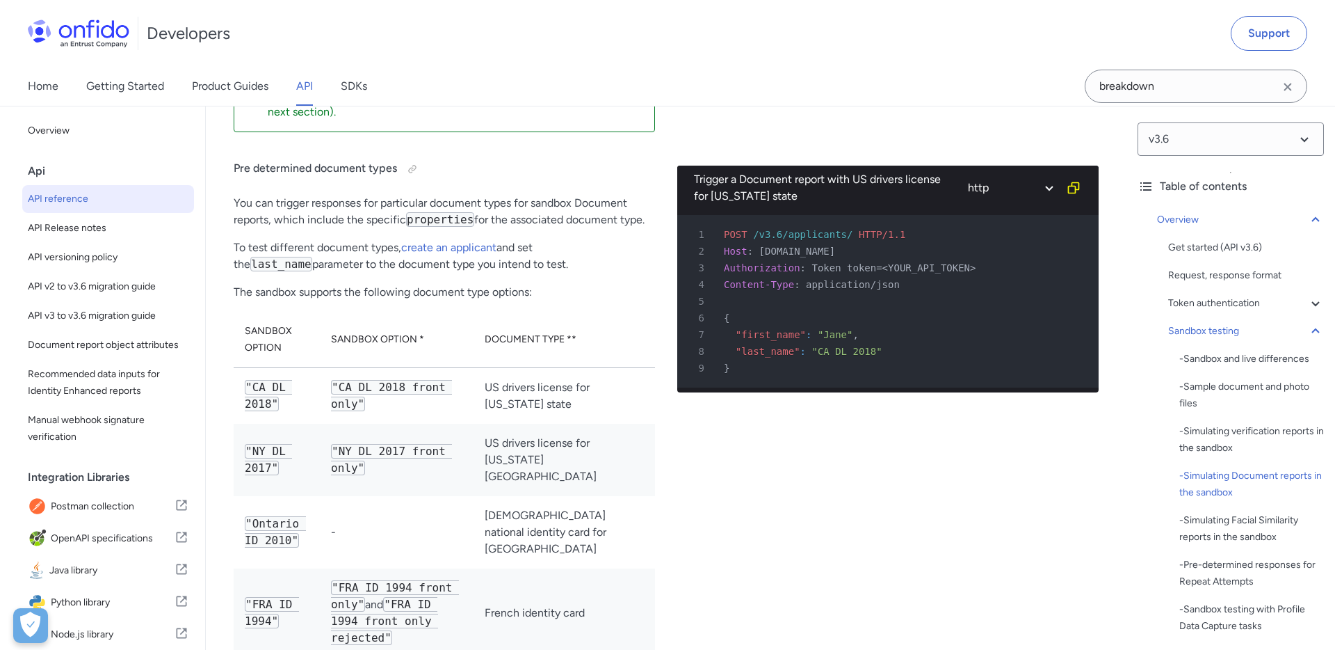
click at [919, 343] on div "7 "first_name" : "Jane" ," at bounding box center [881, 334] width 396 height 17
drag, startPoint x: 911, startPoint y: 383, endPoint x: 859, endPoint y: 307, distance: 92.6
click at [859, 307] on pre "1 POST /v3.6/applicants/ HTTP/1.1 2 Host : api.eu.onfido.com 3 Authorization : …" at bounding box center [887, 301] width 421 height 172
click at [859, 290] on span "application/json" at bounding box center [853, 284] width 94 height 11
drag, startPoint x: 852, startPoint y: 313, endPoint x: 912, endPoint y: 389, distance: 97.1
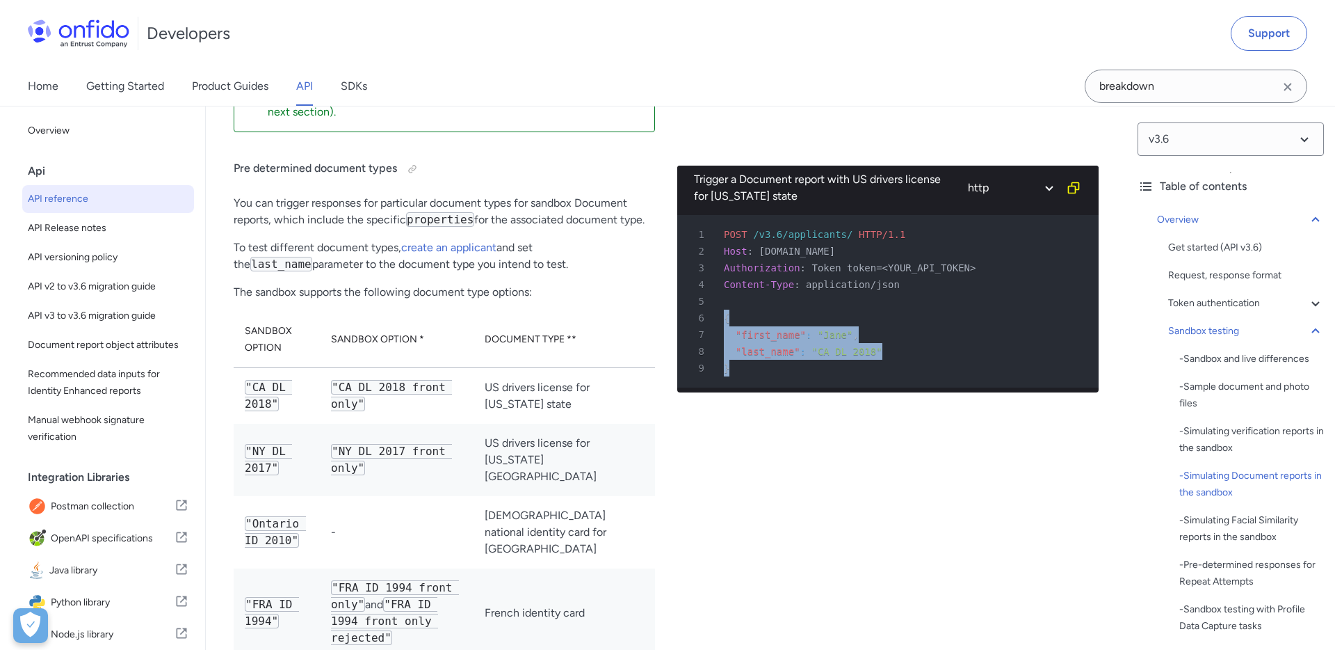
click at [912, 387] on pre "1 POST /v3.6/applicants/ HTTP/1.1 2 Host : api.eu.onfido.com 3 Authorization : …" at bounding box center [887, 301] width 421 height 172
click at [912, 376] on div "9 }" at bounding box center [881, 368] width 396 height 17
click at [705, 433] on div "Trigger a Document report with US drivers license for California state http bas…" at bounding box center [887, 493] width 421 height 700
